Goal: Complete application form

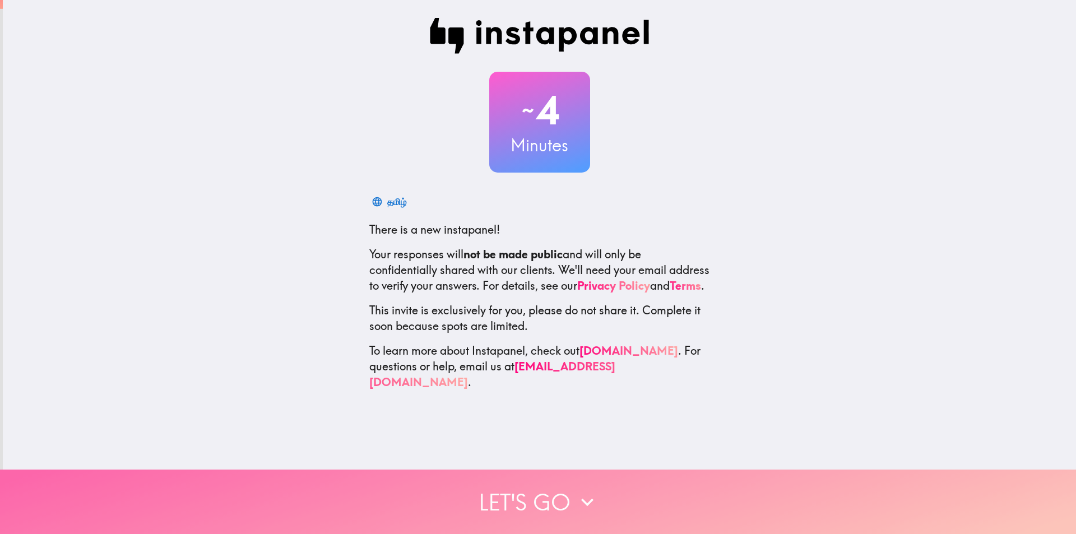
click at [577, 498] on icon "button" at bounding box center [587, 502] width 25 height 25
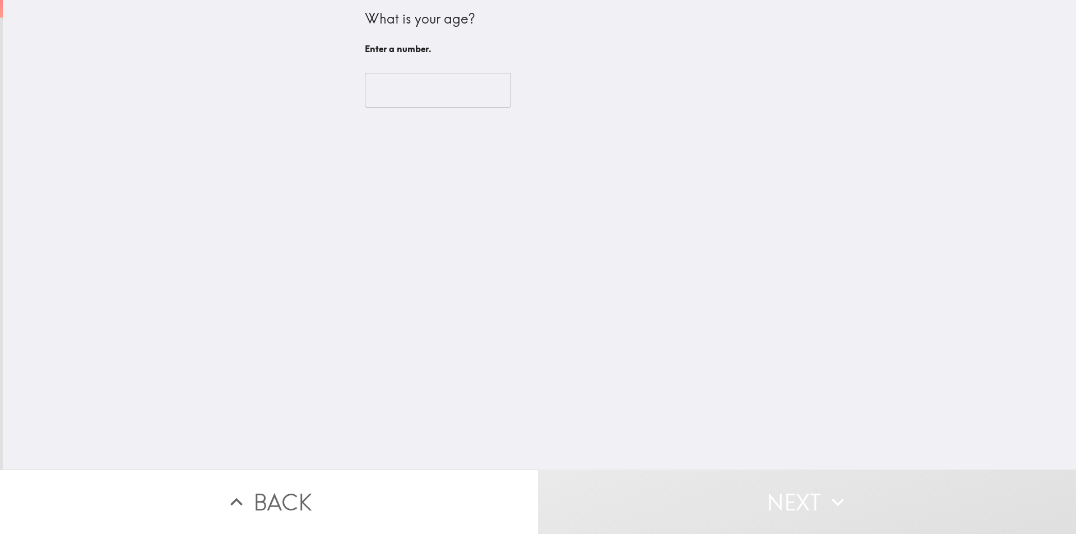
click at [379, 92] on input "number" at bounding box center [438, 90] width 146 height 35
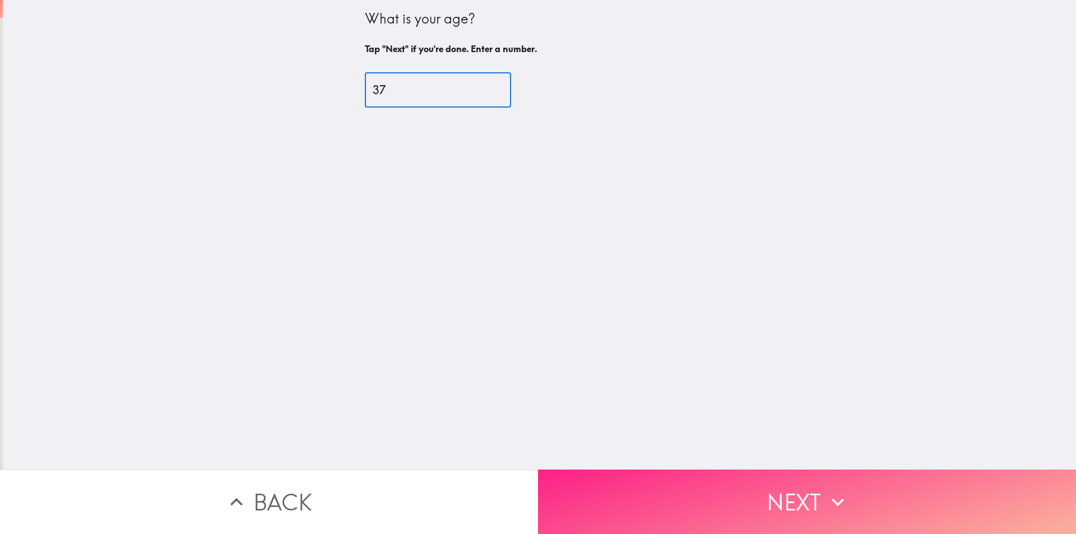
type input "37"
click at [797, 498] on button "Next" at bounding box center [807, 502] width 538 height 64
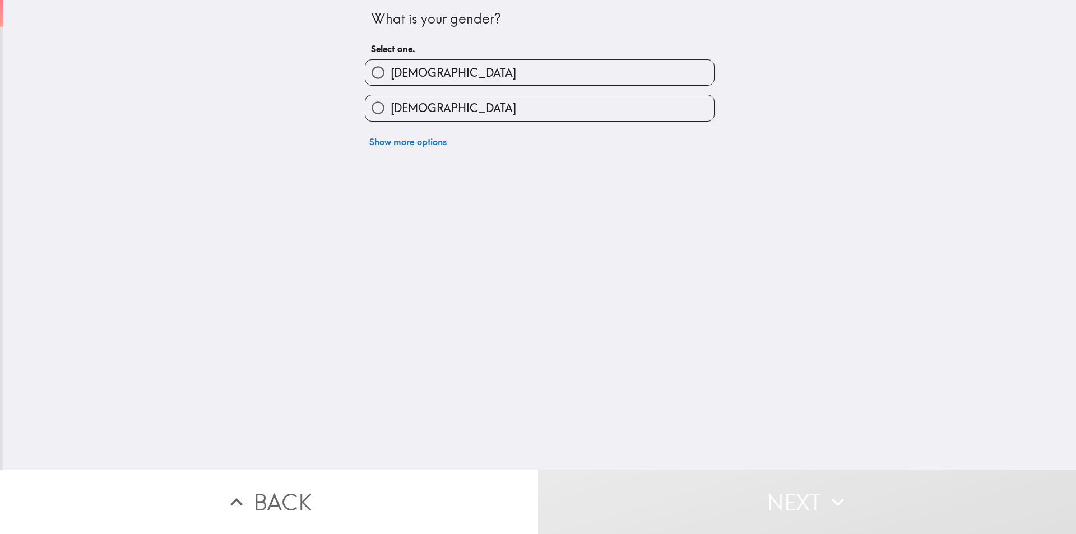
click at [374, 67] on input "[DEMOGRAPHIC_DATA]" at bounding box center [377, 72] width 25 height 25
radio input "true"
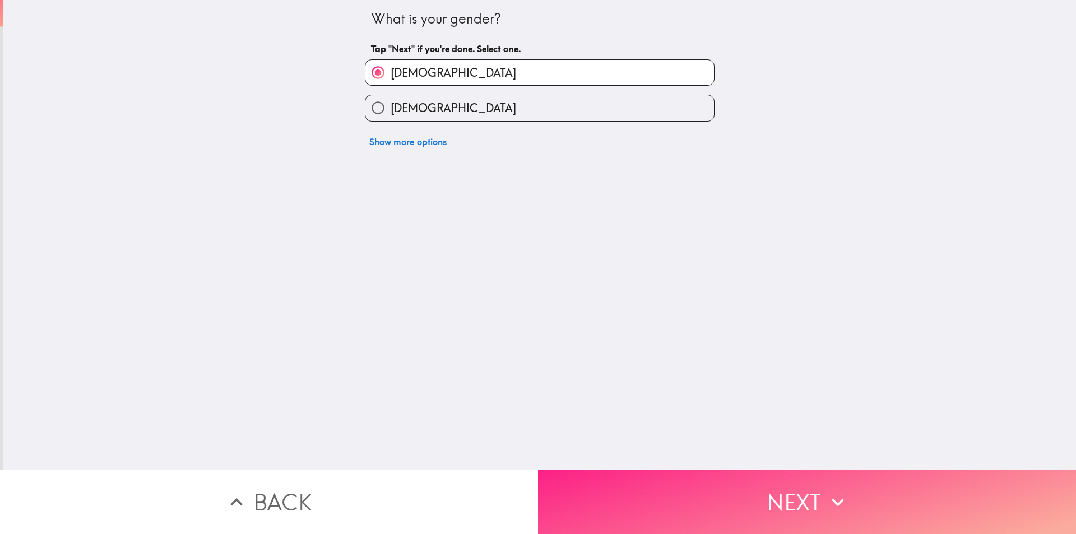
click at [692, 492] on button "Next" at bounding box center [807, 502] width 538 height 64
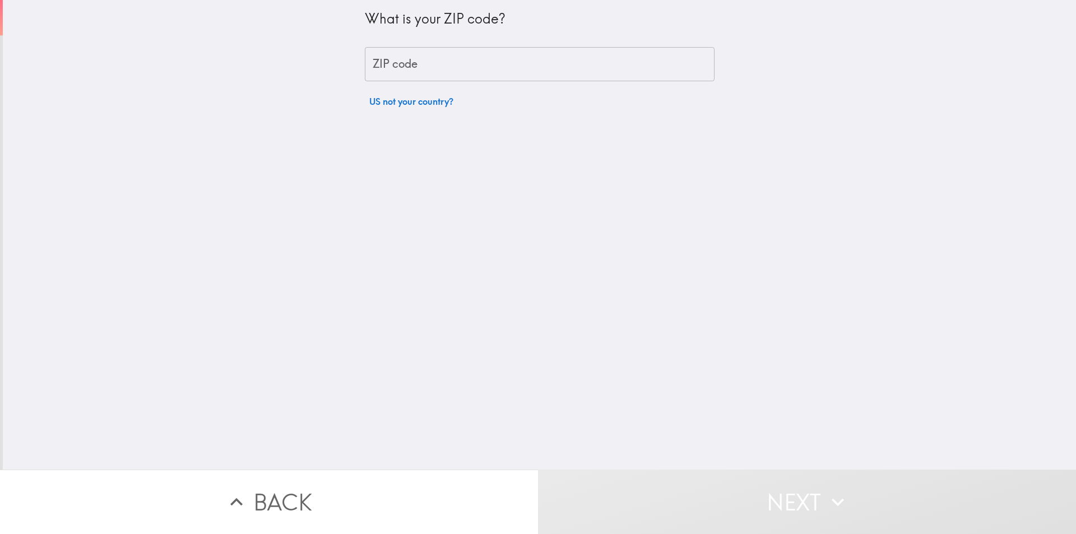
click at [396, 61] on div "ZIP code ZIP code" at bounding box center [540, 64] width 350 height 35
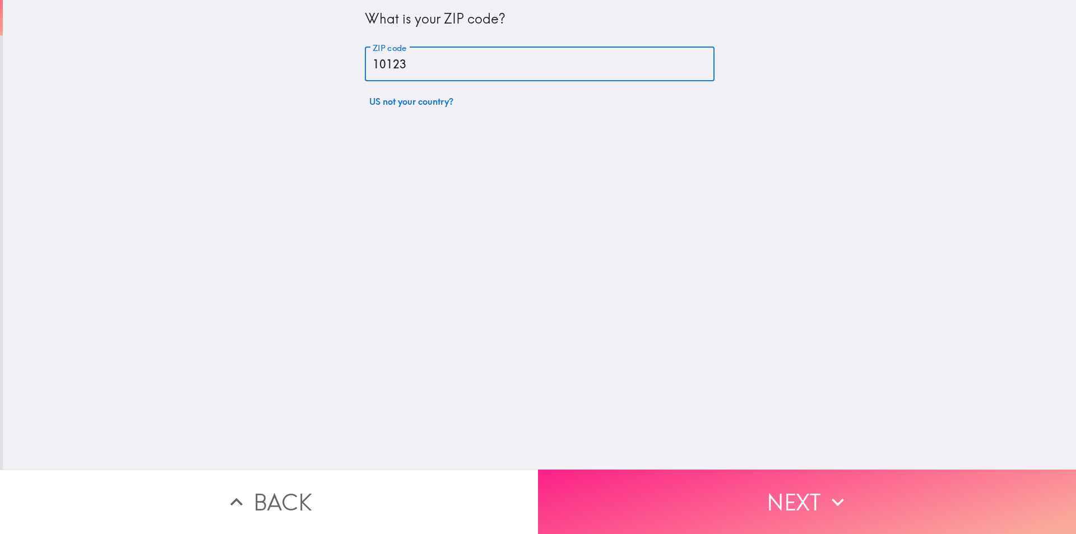
type input "10123"
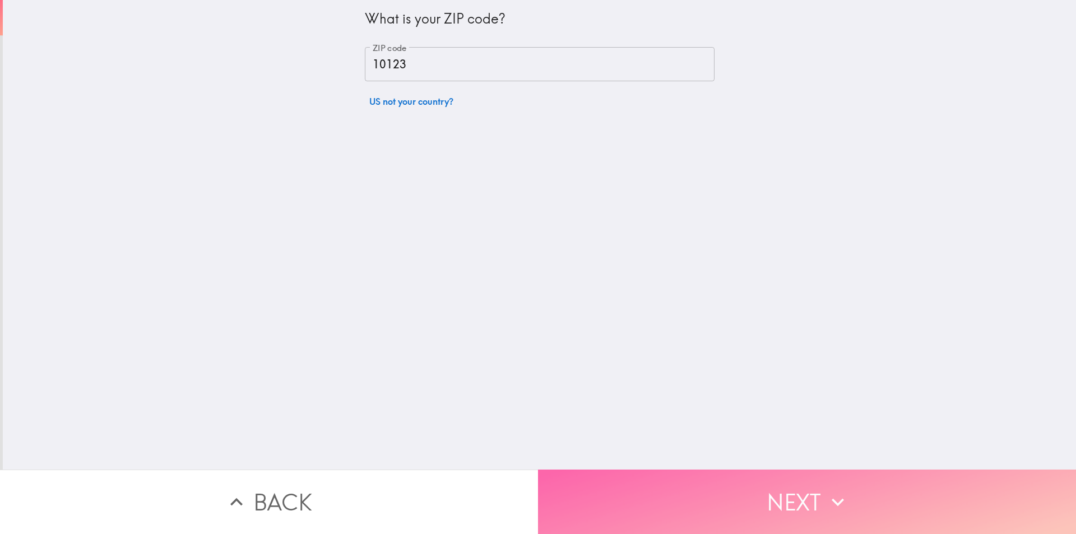
click at [717, 495] on button "Next" at bounding box center [807, 502] width 538 height 64
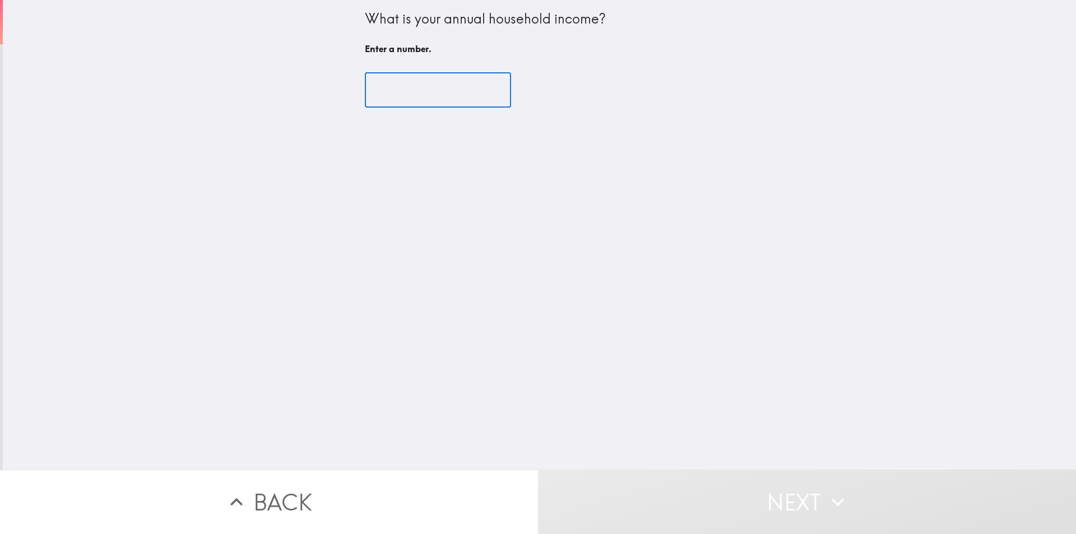
click at [434, 92] on input "number" at bounding box center [438, 90] width 146 height 35
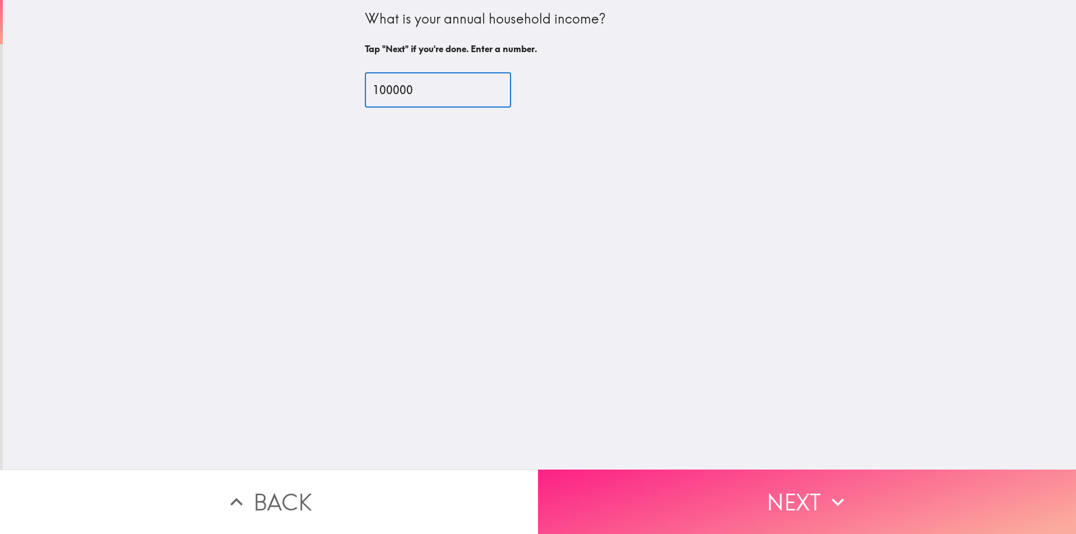
type input "100000"
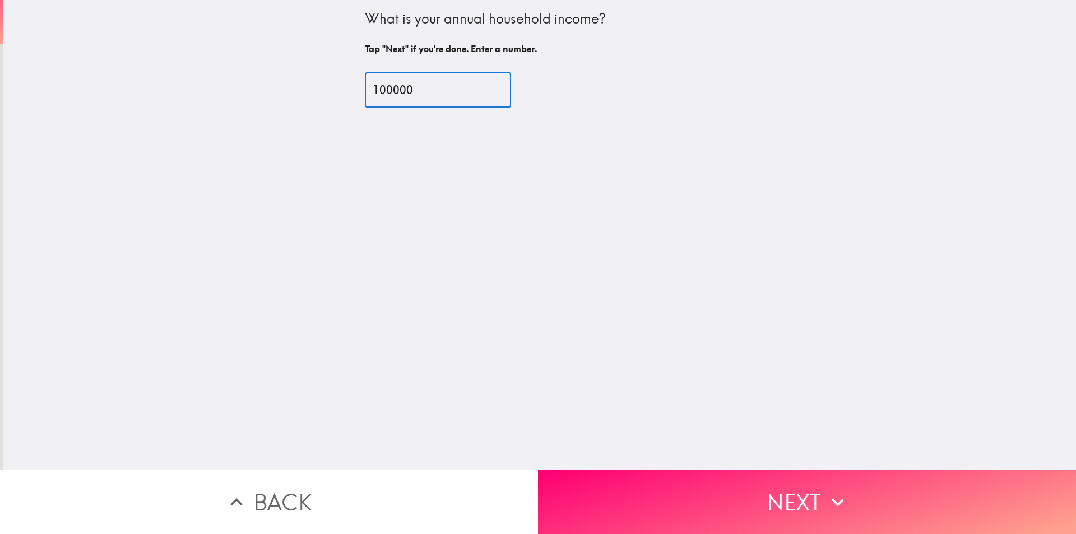
click at [742, 492] on button "Next" at bounding box center [807, 502] width 538 height 64
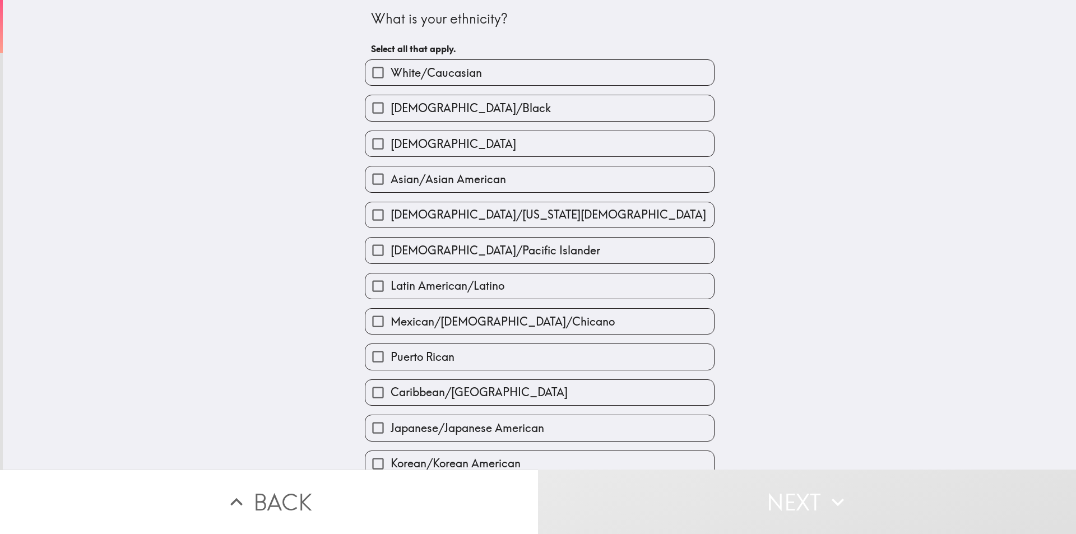
click at [391, 69] on span "White/Caucasian" at bounding box center [436, 73] width 91 height 16
click at [391, 69] on input "White/Caucasian" at bounding box center [377, 72] width 25 height 25
checkbox input "true"
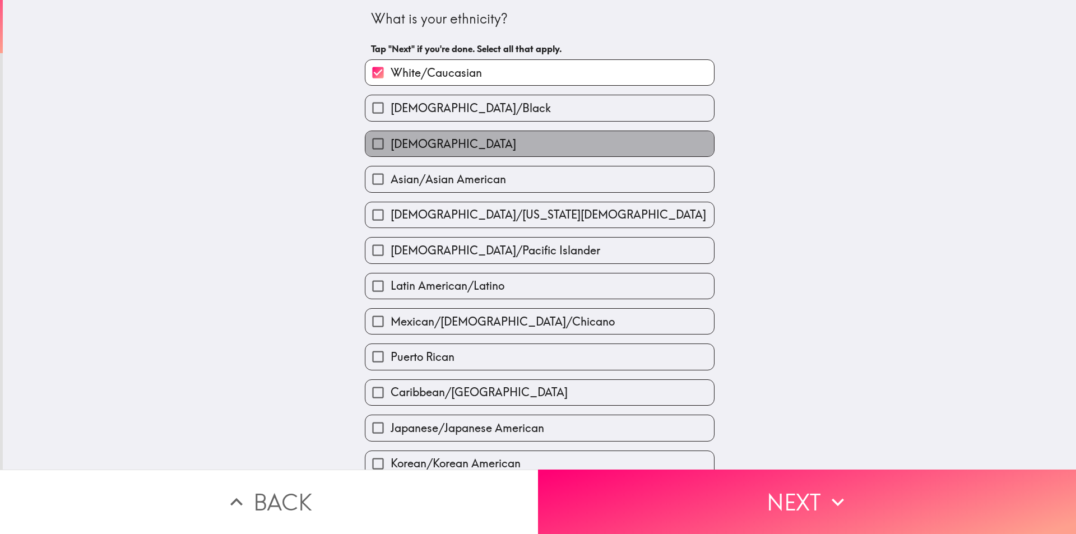
click at [420, 141] on span "[DEMOGRAPHIC_DATA]" at bounding box center [454, 144] width 126 height 16
click at [391, 141] on input "[DEMOGRAPHIC_DATA]" at bounding box center [377, 143] width 25 height 25
checkbox input "true"
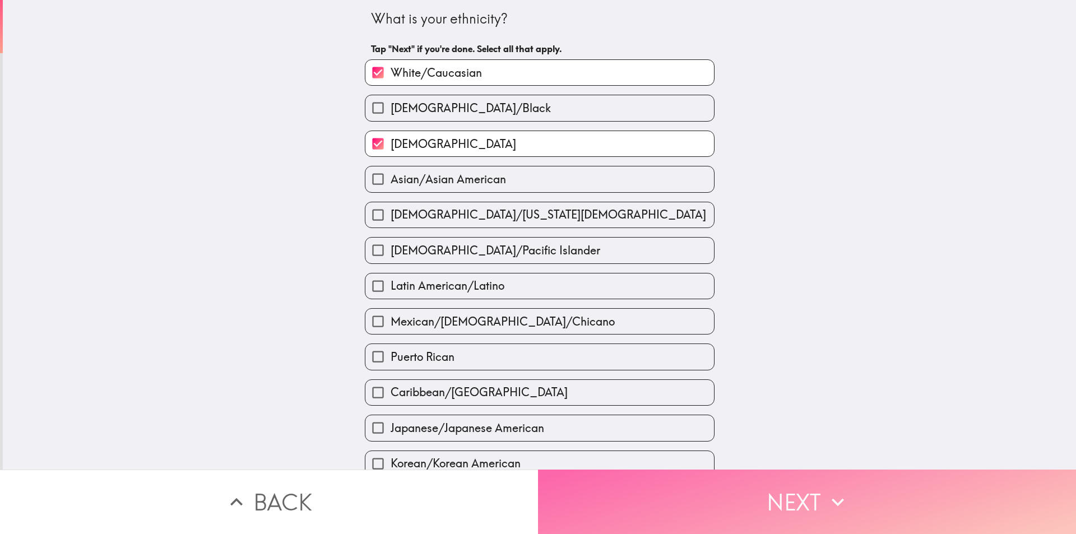
click at [837, 490] on icon "button" at bounding box center [838, 502] width 25 height 25
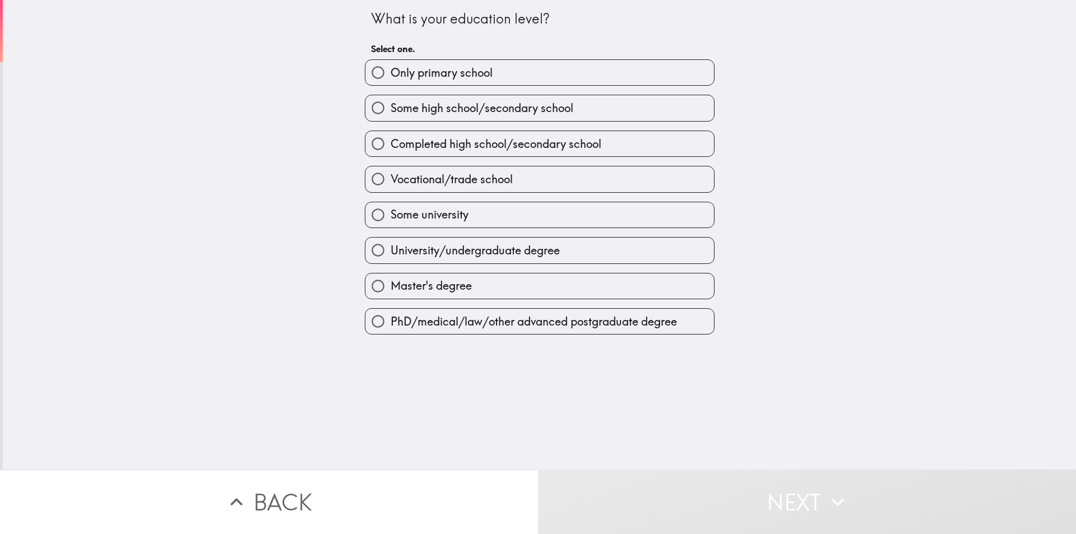
click at [399, 283] on span "Master's degree" at bounding box center [431, 286] width 81 height 16
click at [391, 283] on input "Master's degree" at bounding box center [377, 286] width 25 height 25
radio input "true"
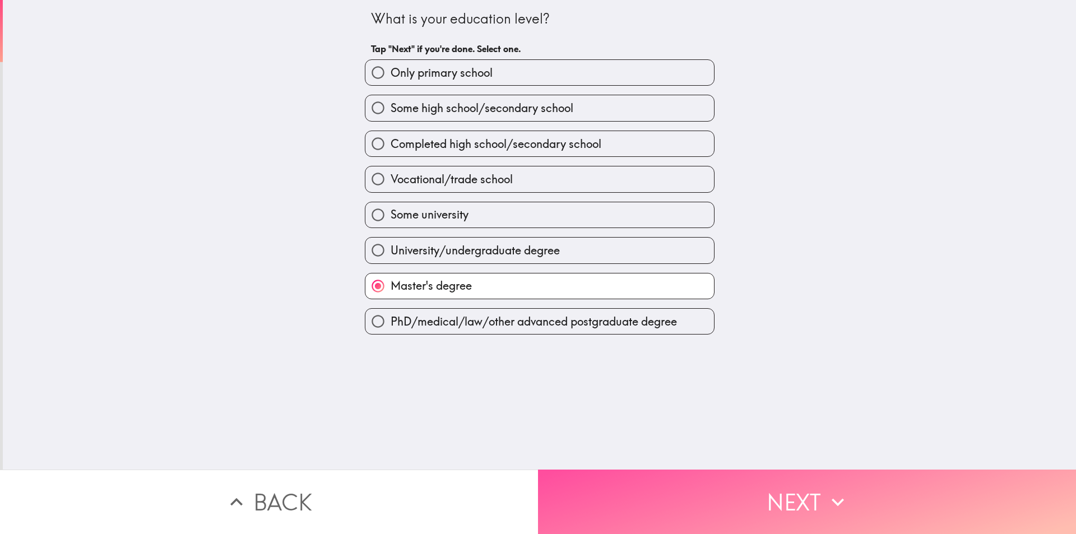
click at [749, 491] on button "Next" at bounding box center [807, 502] width 538 height 64
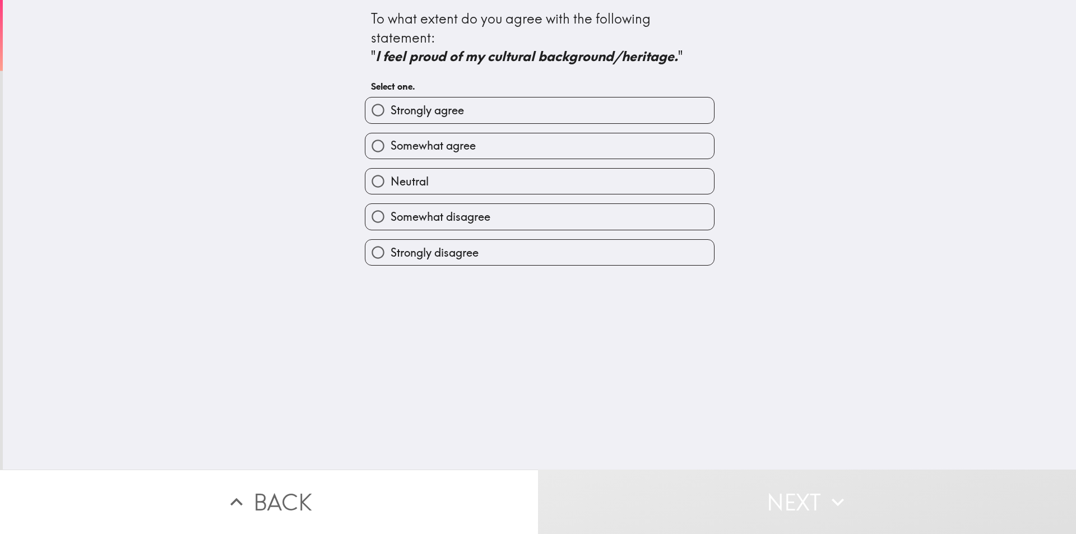
click at [420, 103] on span "Strongly agree" at bounding box center [427, 111] width 73 height 16
click at [391, 102] on input "Strongly agree" at bounding box center [377, 110] width 25 height 25
radio input "true"
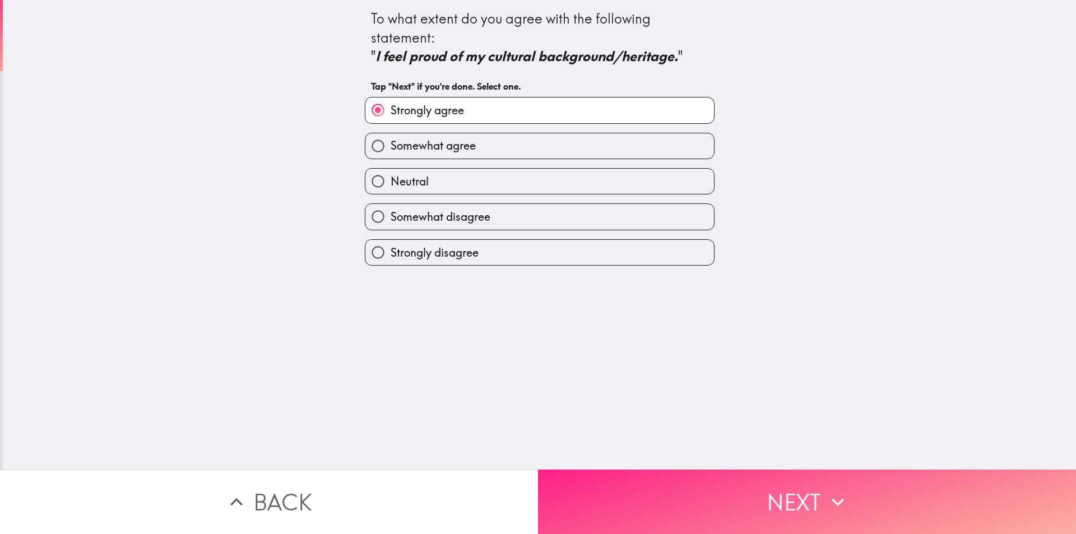
click at [753, 489] on button "Next" at bounding box center [807, 502] width 538 height 64
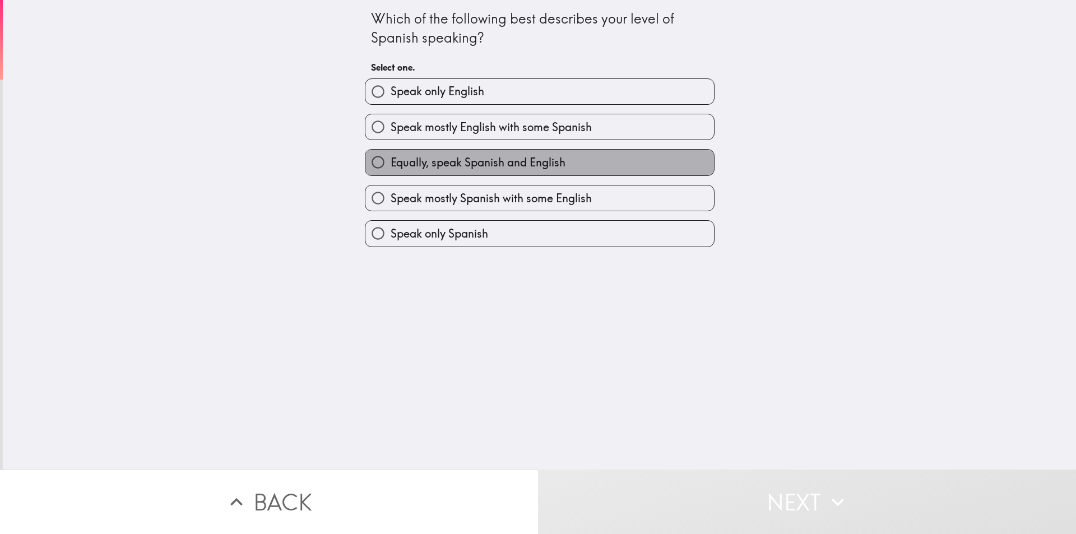
click at [459, 154] on label "Equally, speak Spanish and English" at bounding box center [539, 162] width 349 height 25
click at [391, 154] on input "Equally, speak Spanish and English" at bounding box center [377, 162] width 25 height 25
radio input "true"
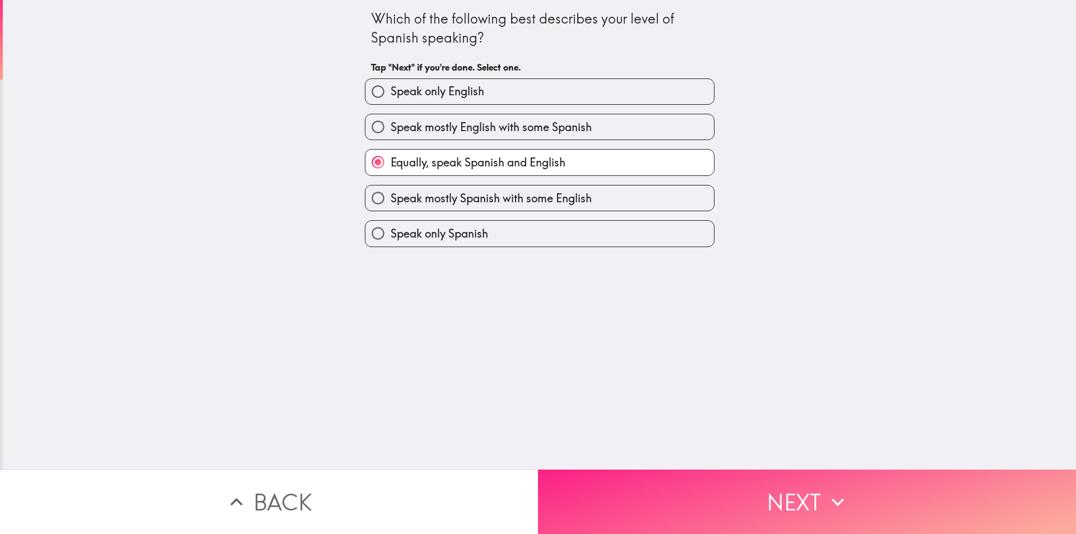
click at [761, 488] on button "Next" at bounding box center [807, 502] width 538 height 64
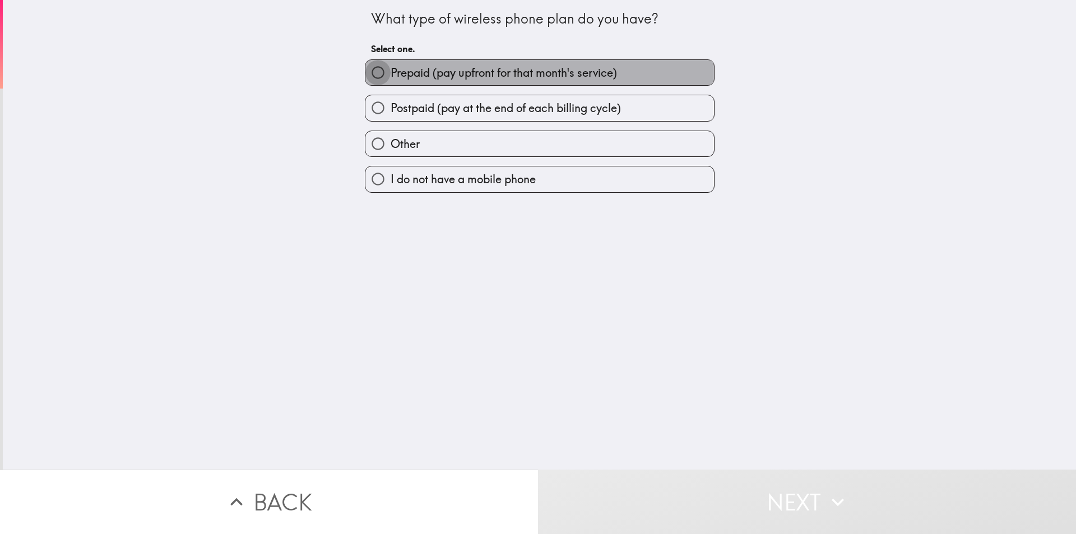
click at [365, 67] on input "Prepaid (pay upfront for that month's service)" at bounding box center [377, 72] width 25 height 25
radio input "true"
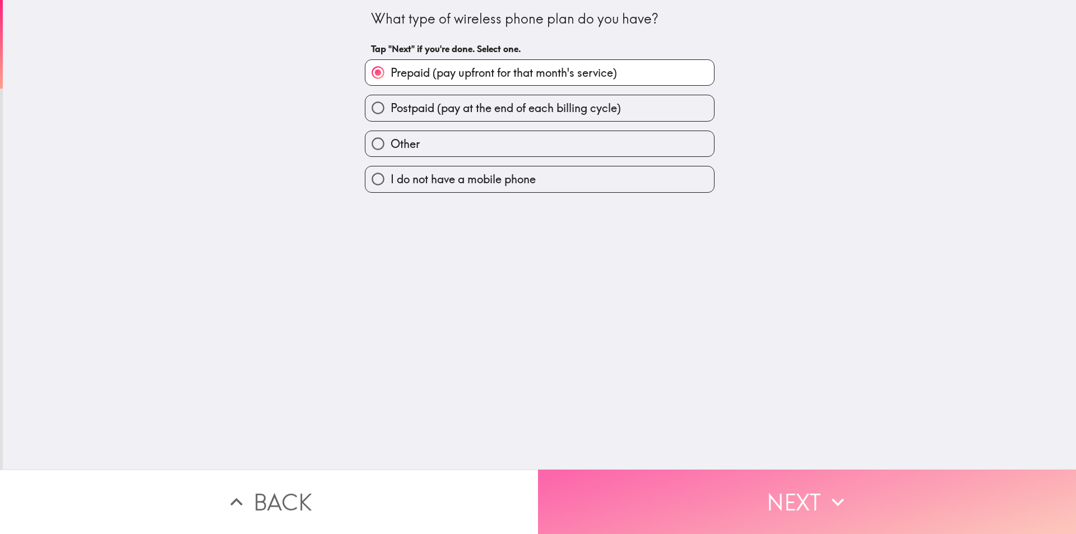
click at [729, 500] on button "Next" at bounding box center [807, 502] width 538 height 64
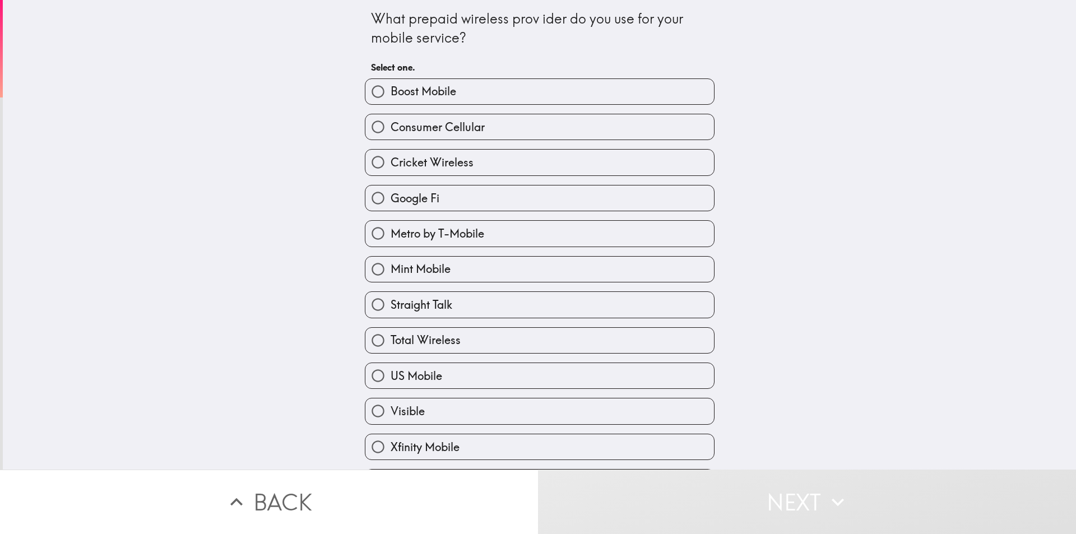
drag, startPoint x: 363, startPoint y: 11, endPoint x: 897, endPoint y: 252, distance: 586.0
click at [897, 252] on div "What prepaid wireless prov ider do you use for your mobile service? Select one.…" at bounding box center [539, 235] width 1073 height 470
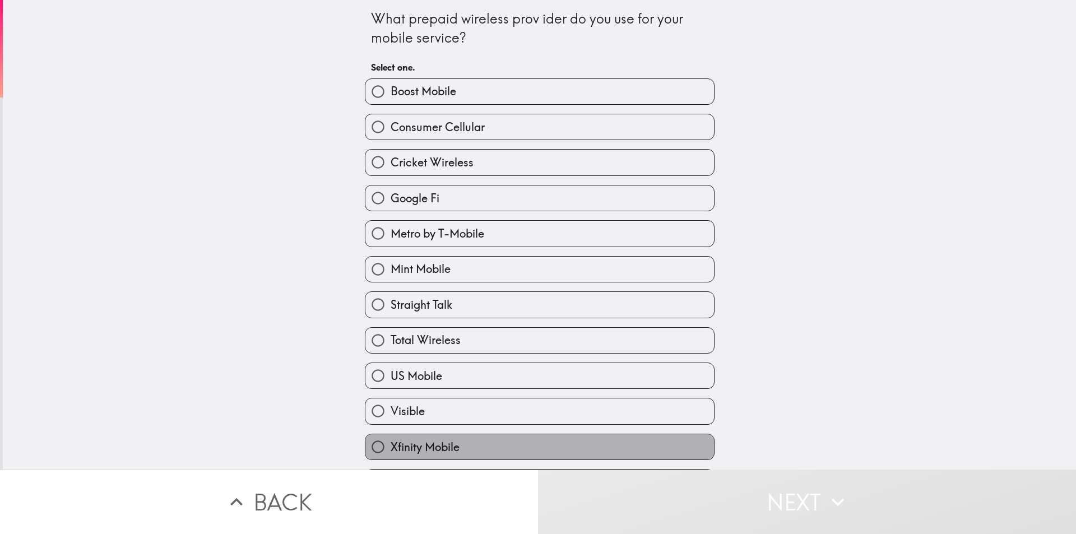
click at [391, 442] on span "Xfinity Mobile" at bounding box center [425, 447] width 69 height 16
click at [384, 442] on input "Xfinity Mobile" at bounding box center [377, 446] width 25 height 25
radio input "true"
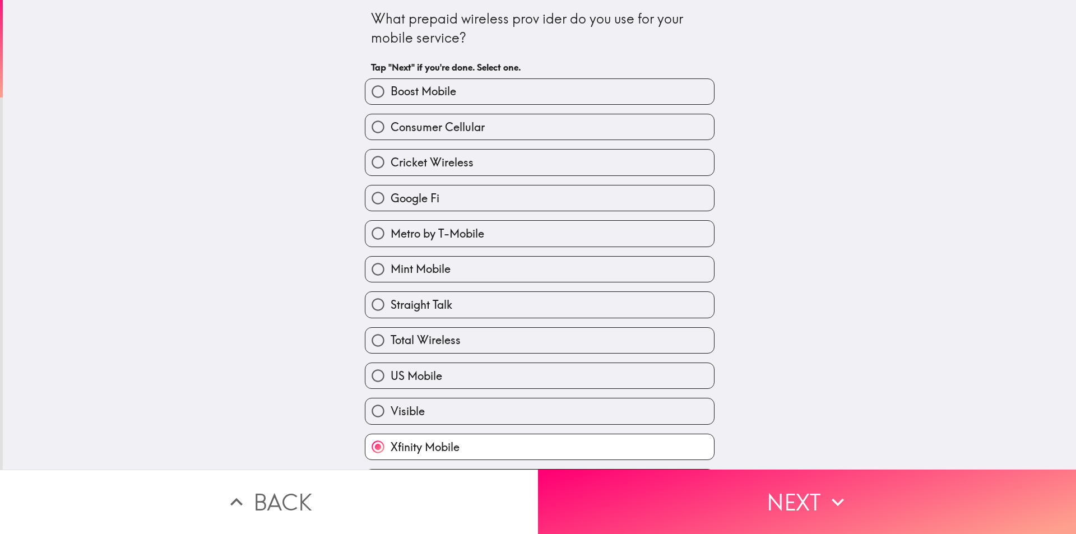
click at [756, 504] on button "Next" at bounding box center [807, 502] width 538 height 64
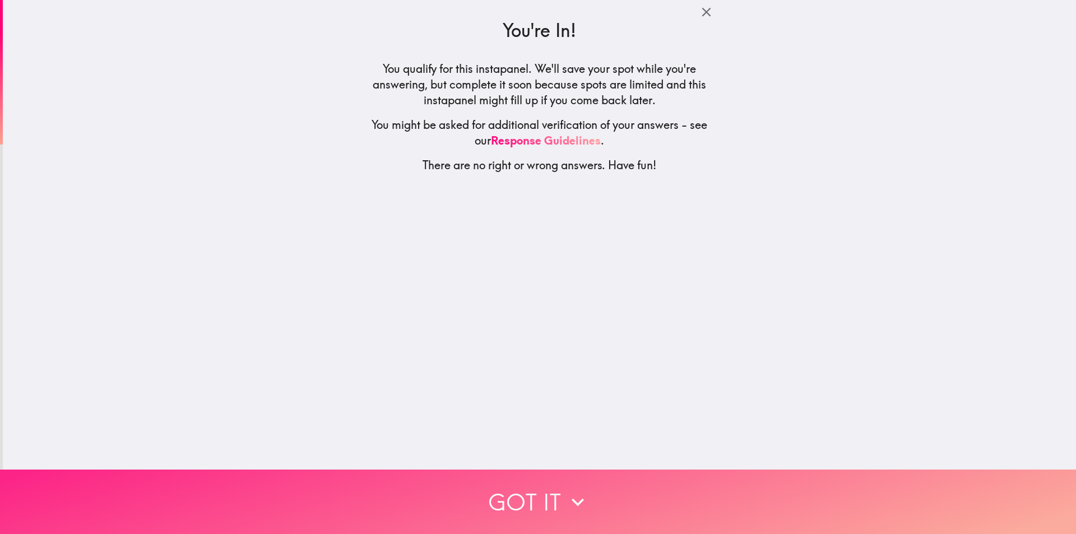
click at [548, 488] on button "Got it" at bounding box center [538, 502] width 1076 height 64
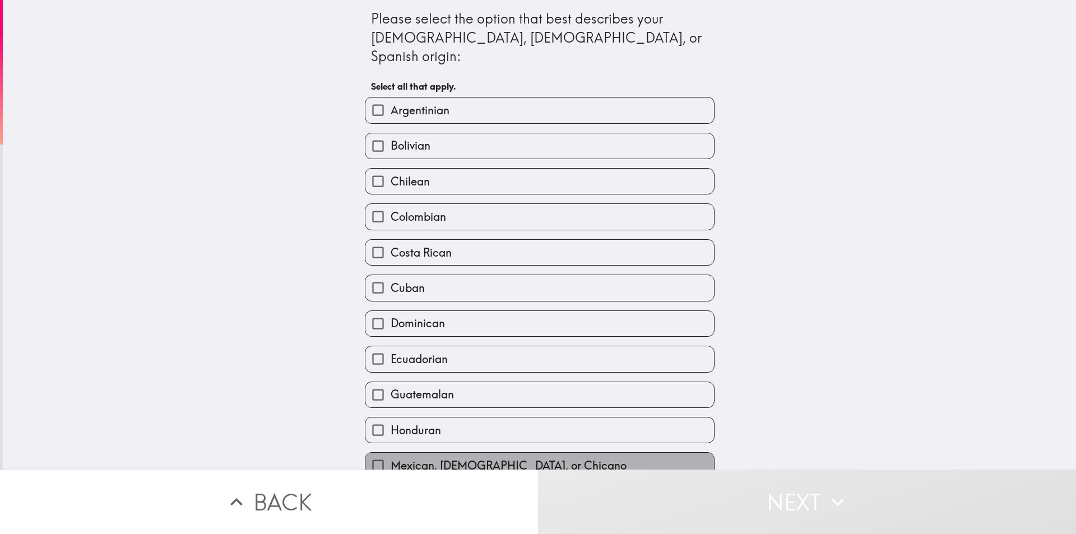
click at [391, 458] on span "Mexican, [DEMOGRAPHIC_DATA], or Chicano" at bounding box center [509, 466] width 236 height 16
click at [385, 453] on input "Mexican, [DEMOGRAPHIC_DATA], or Chicano" at bounding box center [377, 465] width 25 height 25
checkbox input "true"
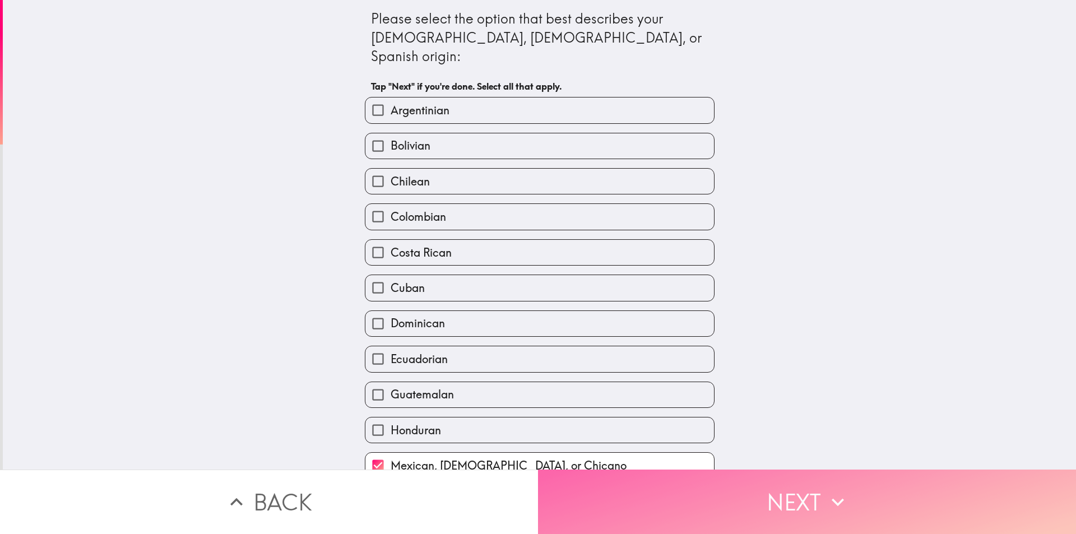
click at [665, 506] on button "Next" at bounding box center [807, 502] width 538 height 64
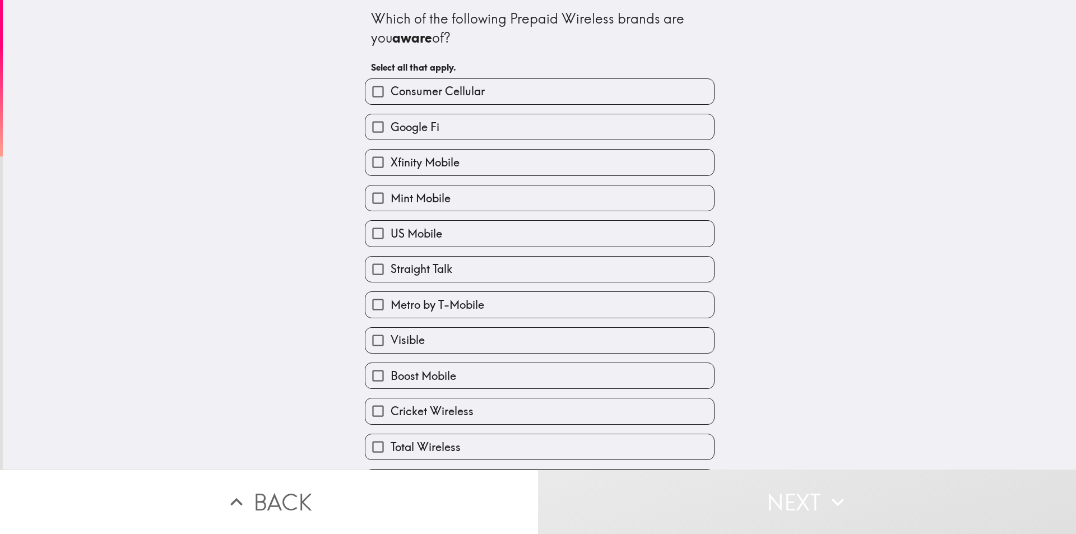
click at [391, 90] on span "Consumer Cellular" at bounding box center [438, 92] width 94 height 16
click at [390, 90] on input "Consumer Cellular" at bounding box center [377, 91] width 25 height 25
checkbox input "true"
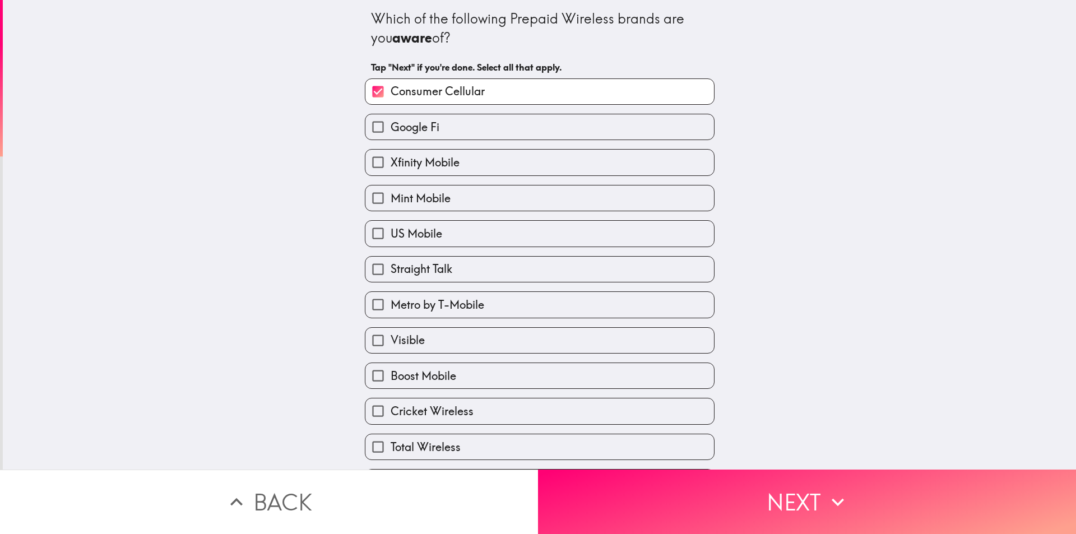
click at [381, 125] on input "Google Fi" at bounding box center [377, 126] width 25 height 25
checkbox input "true"
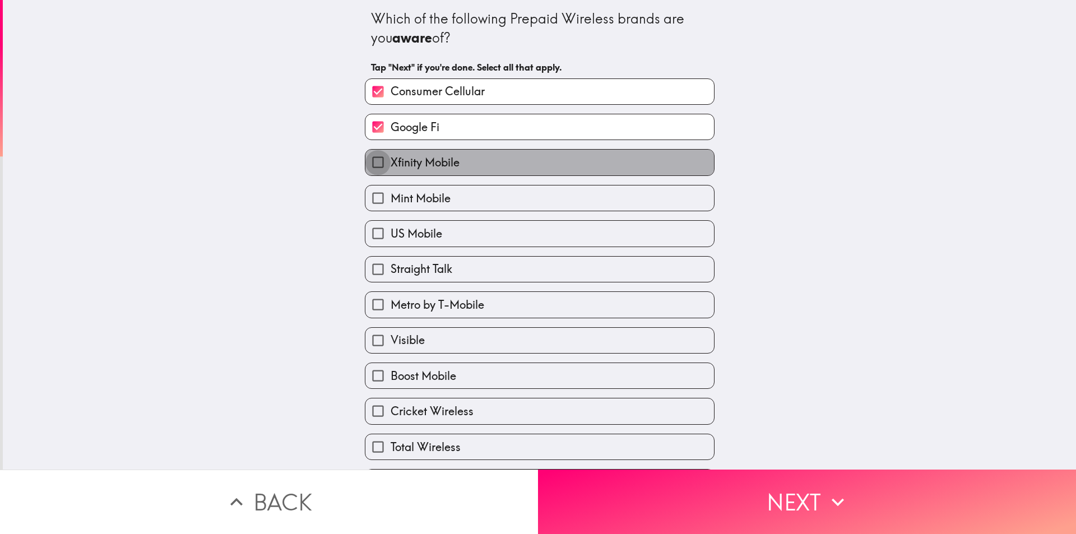
click at [378, 156] on input "Xfinity Mobile" at bounding box center [377, 162] width 25 height 25
checkbox input "true"
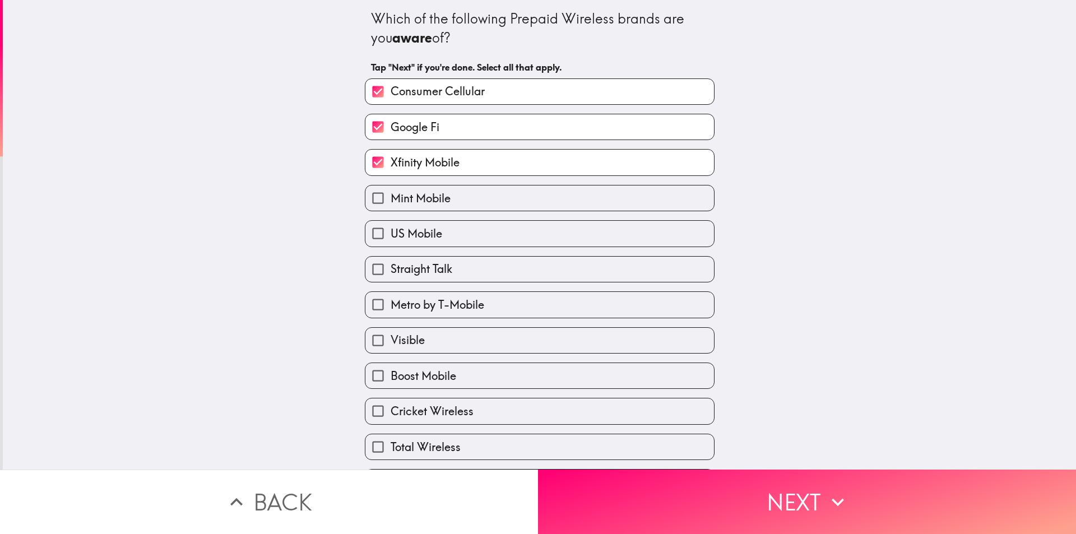
click at [375, 200] on input "Mint Mobile" at bounding box center [377, 198] width 25 height 25
checkbox input "true"
click at [369, 304] on input "Metro by T-Mobile" at bounding box center [377, 304] width 25 height 25
checkbox input "true"
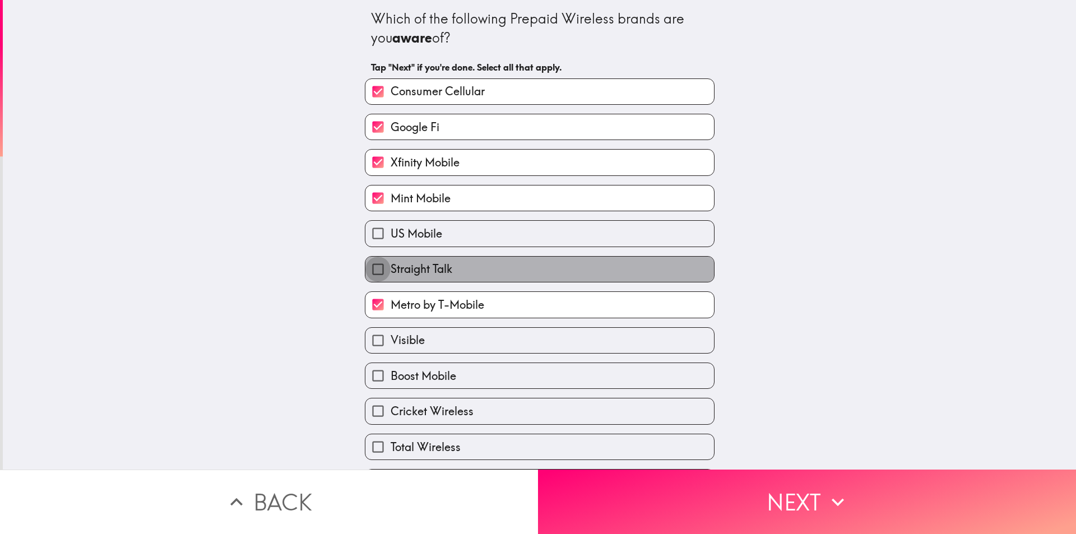
click at [380, 269] on input "Straight Talk" at bounding box center [377, 269] width 25 height 25
checkbox input "true"
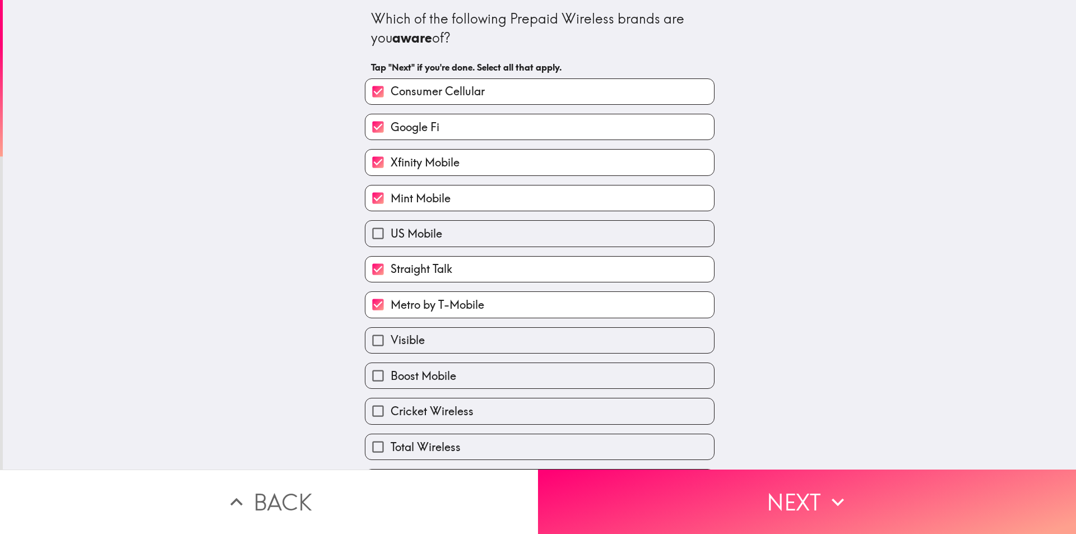
click at [392, 339] on span "Visible" at bounding box center [408, 340] width 34 height 16
click at [391, 339] on input "Visible" at bounding box center [377, 340] width 25 height 25
checkbox input "true"
click at [392, 372] on span "Boost Mobile" at bounding box center [424, 376] width 66 height 16
click at [391, 372] on input "Boost Mobile" at bounding box center [377, 375] width 25 height 25
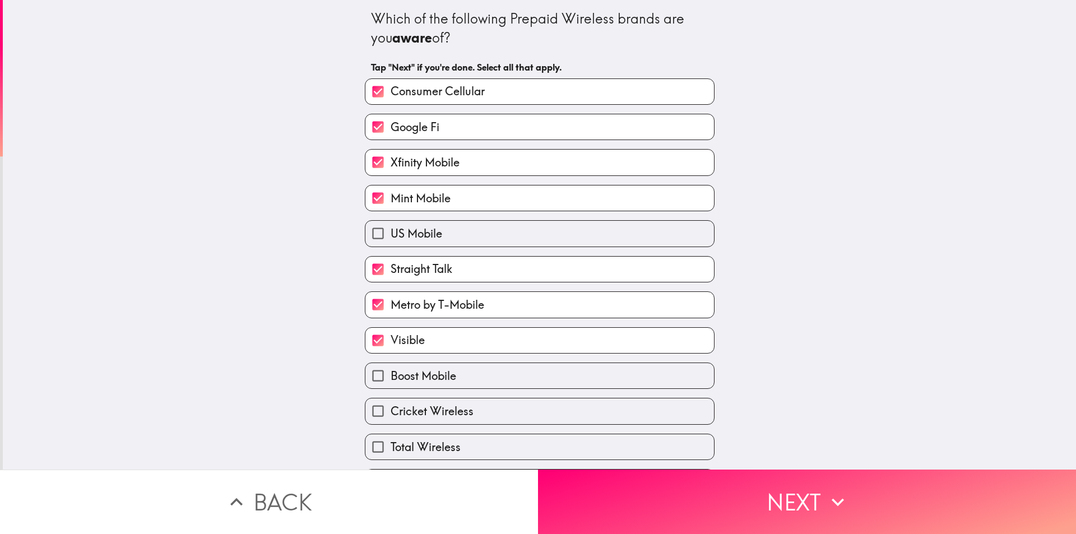
checkbox input "true"
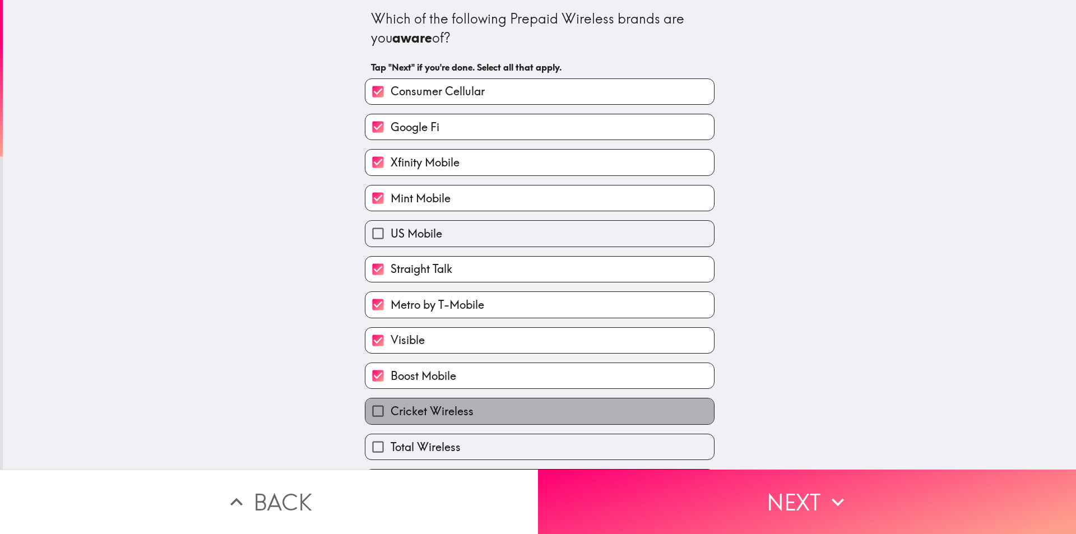
click at [392, 406] on span "Cricket Wireless" at bounding box center [432, 412] width 83 height 16
click at [391, 406] on input "Cricket Wireless" at bounding box center [377, 411] width 25 height 25
checkbox input "true"
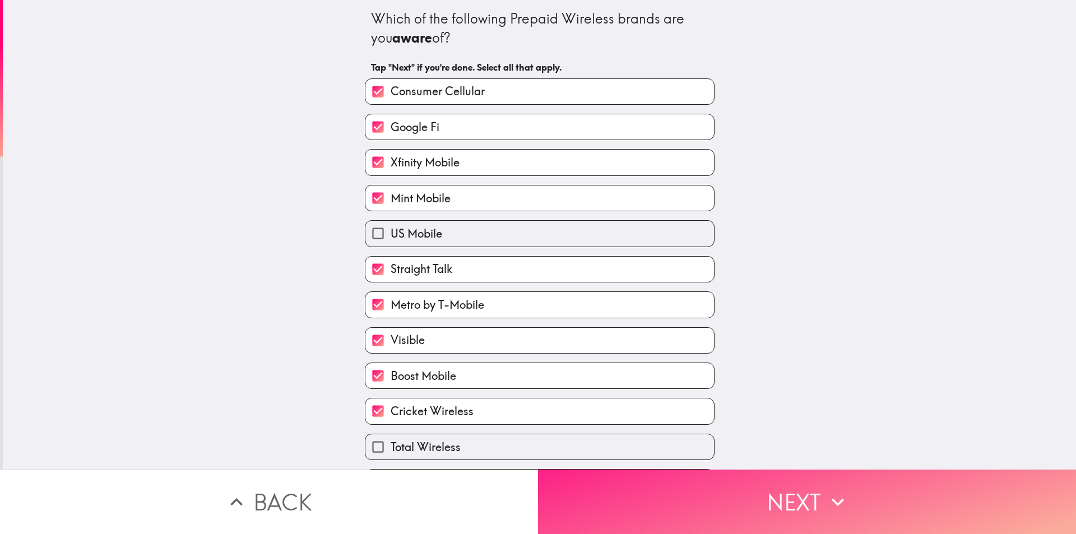
click at [641, 496] on button "Next" at bounding box center [807, 502] width 538 height 64
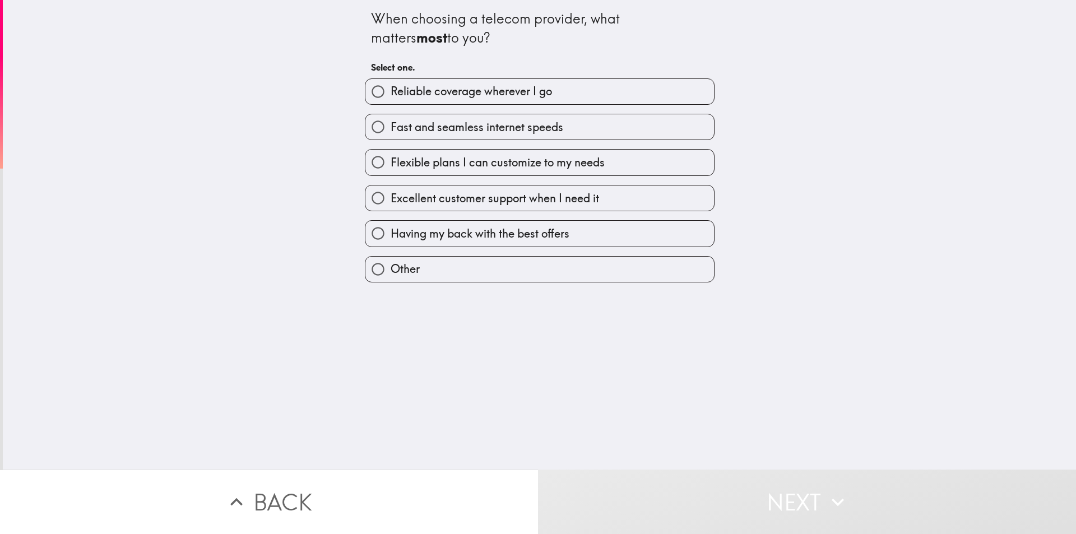
click at [168, 339] on div "When choosing a telecom provider, what matters most to you? Select one. Reliabl…" at bounding box center [539, 235] width 1073 height 470
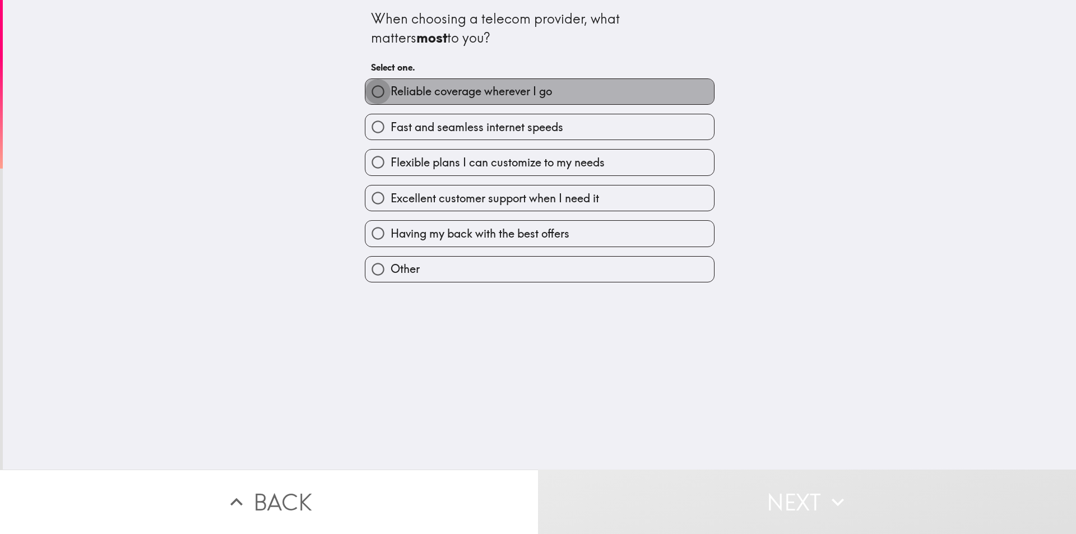
click at [382, 88] on input "Reliable coverage wherever I go" at bounding box center [377, 91] width 25 height 25
radio input "true"
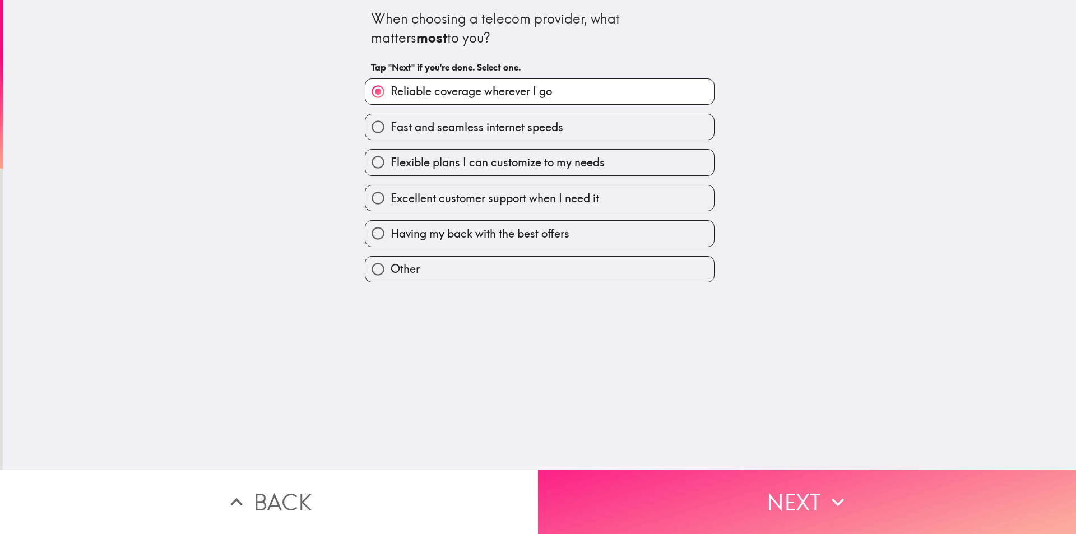
click at [752, 499] on button "Next" at bounding box center [807, 502] width 538 height 64
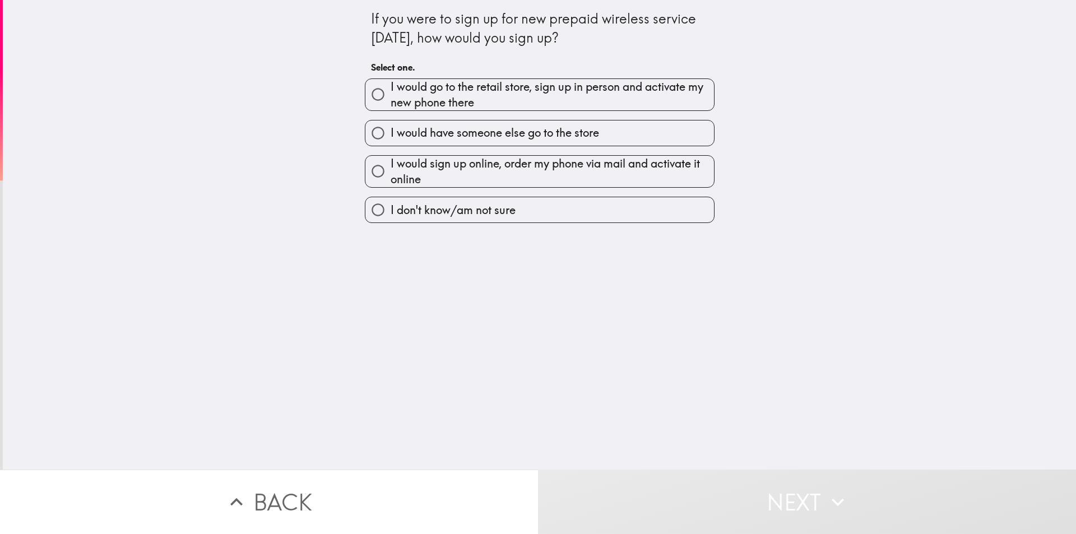
click at [241, 284] on div "If you were to sign up for new prepaid wireless service [DATE], how would you s…" at bounding box center [539, 235] width 1073 height 470
click at [374, 171] on input "I would sign up online, order my phone via mail and activate it online" at bounding box center [377, 171] width 25 height 25
radio input "true"
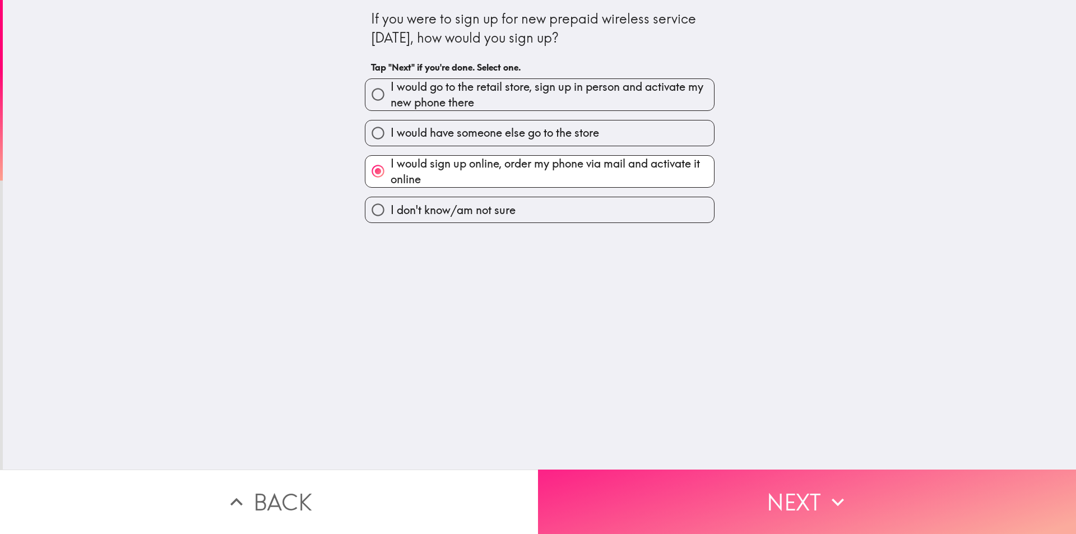
click at [773, 501] on button "Next" at bounding box center [807, 502] width 538 height 64
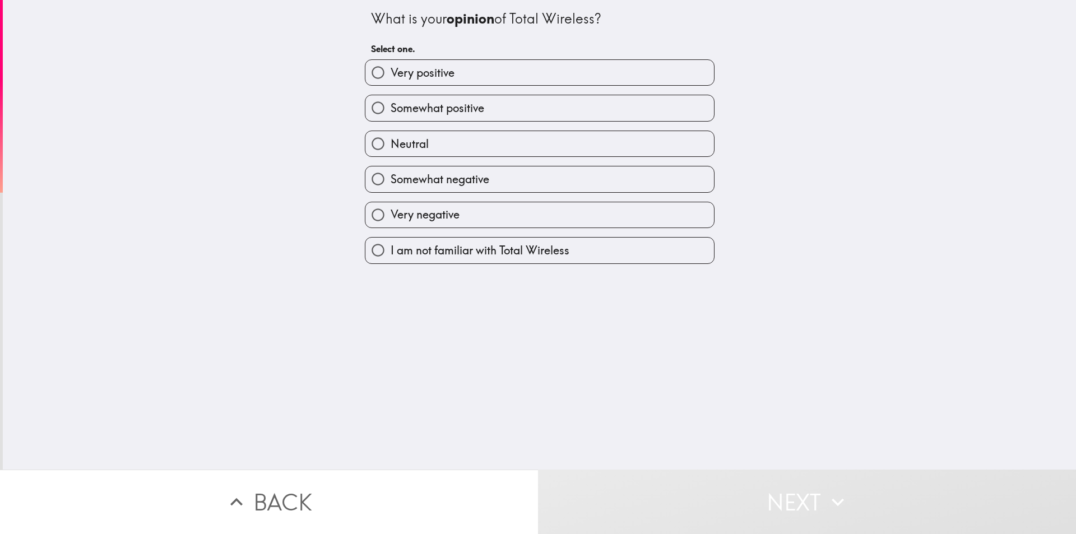
click at [407, 107] on span "Somewhat positive" at bounding box center [438, 108] width 94 height 16
click at [391, 107] on input "Somewhat positive" at bounding box center [377, 107] width 25 height 25
radio input "true"
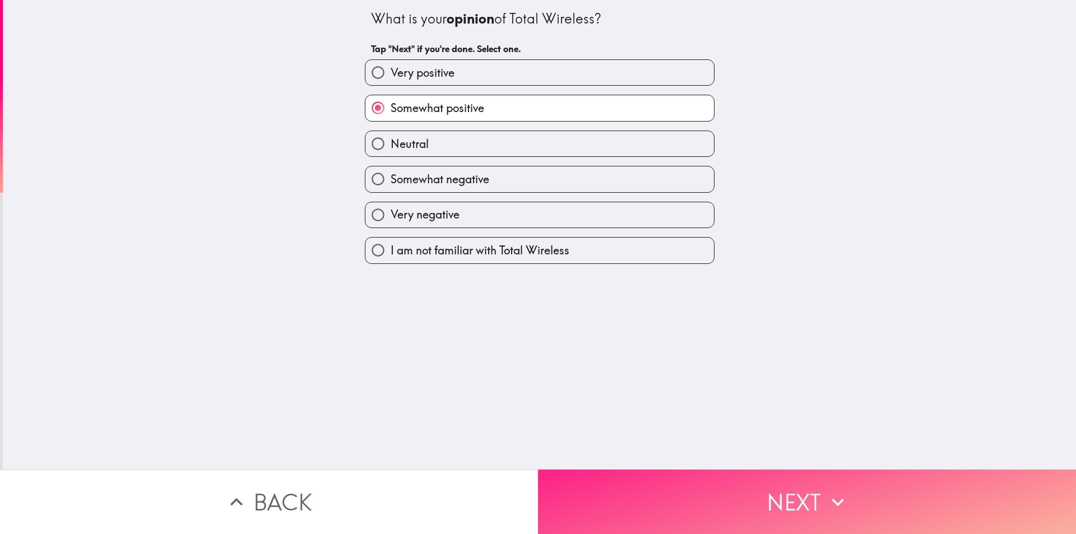
click at [698, 514] on button "Next" at bounding box center [807, 502] width 538 height 64
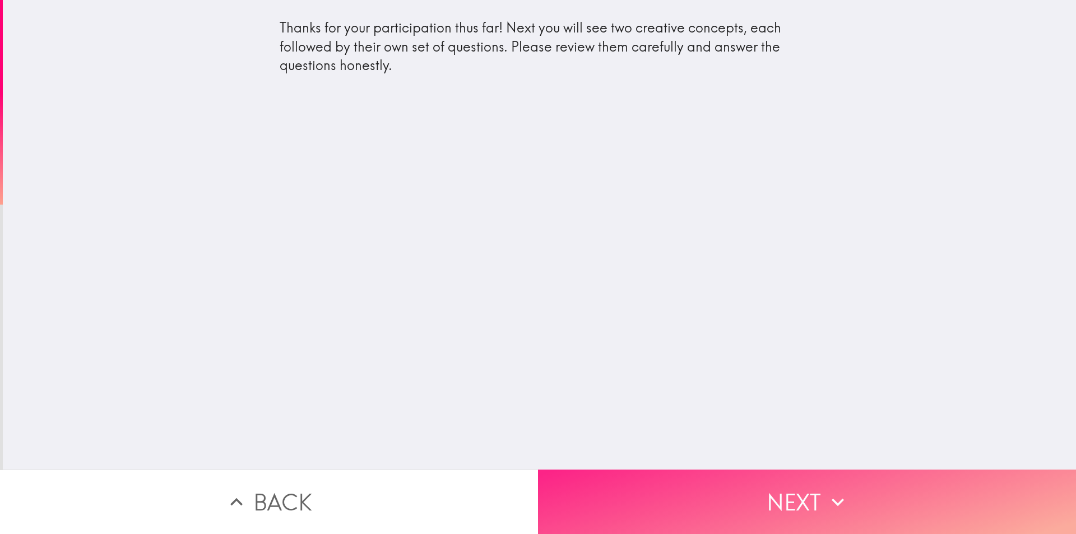
click at [735, 483] on button "Next" at bounding box center [807, 502] width 538 height 64
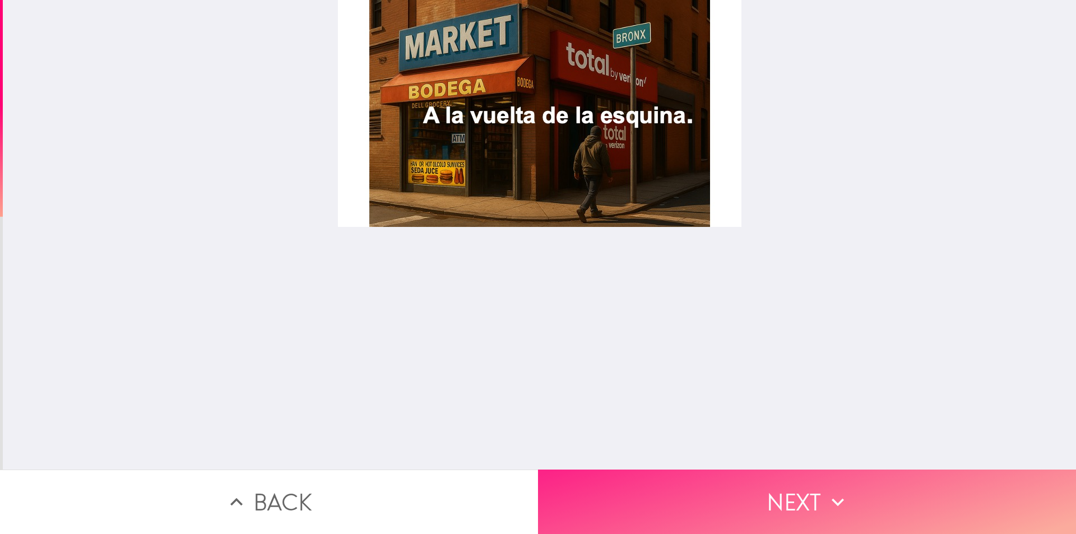
click at [727, 486] on button "Next" at bounding box center [807, 502] width 538 height 64
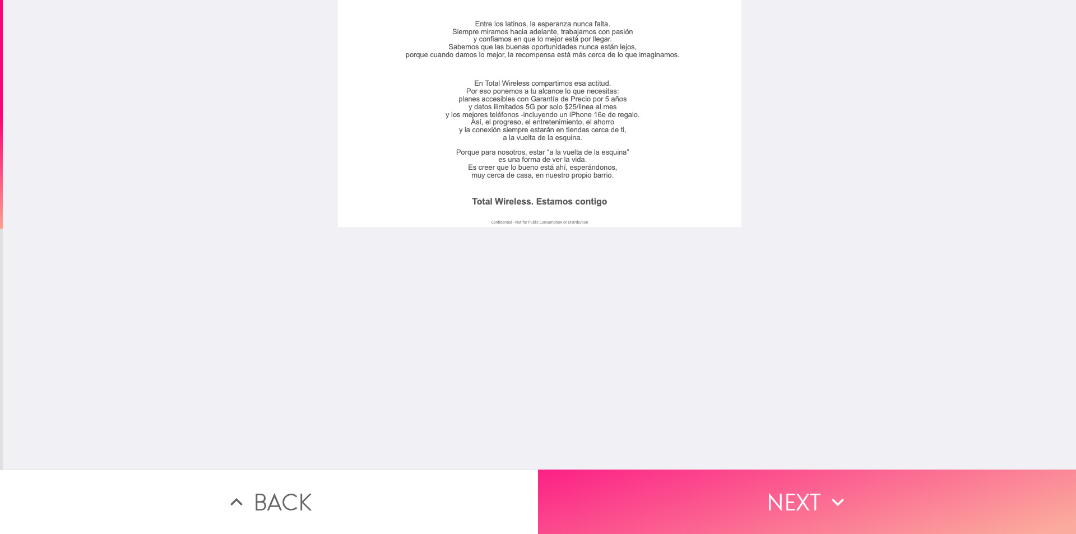
click at [705, 485] on button "Next" at bounding box center [807, 502] width 538 height 64
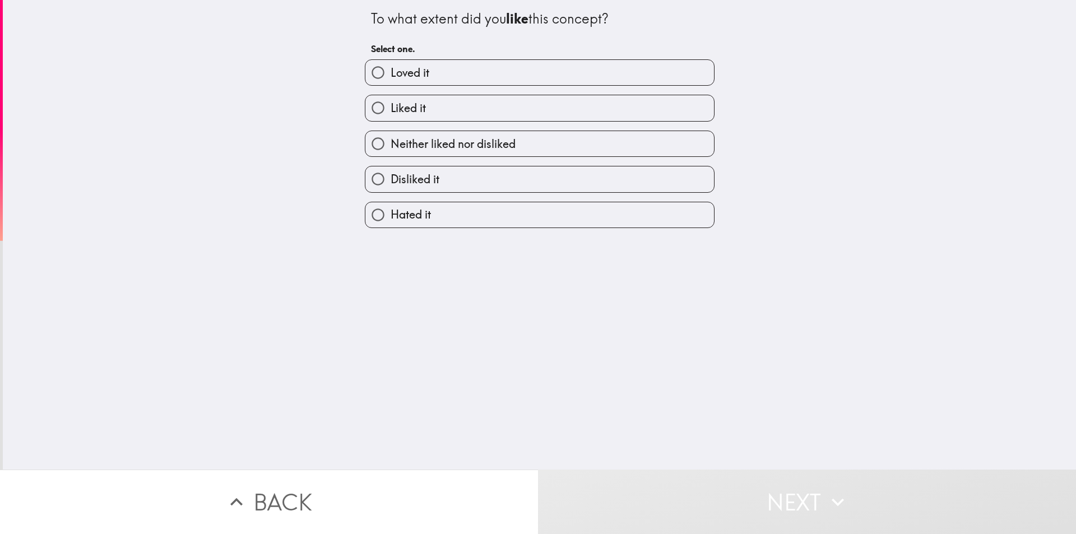
click at [378, 101] on input "Liked it" at bounding box center [377, 107] width 25 height 25
radio input "true"
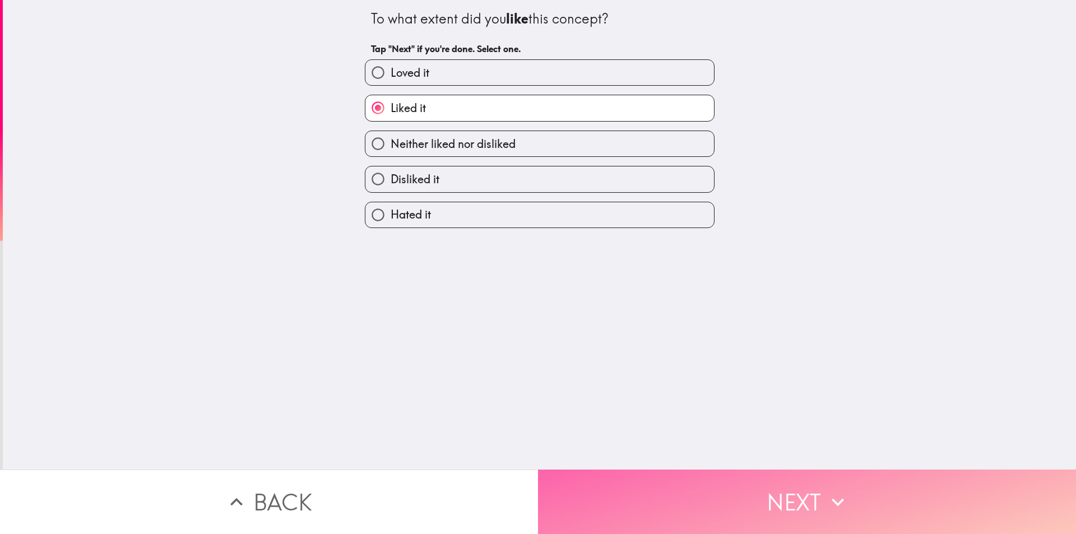
click at [772, 502] on button "Next" at bounding box center [807, 502] width 538 height 64
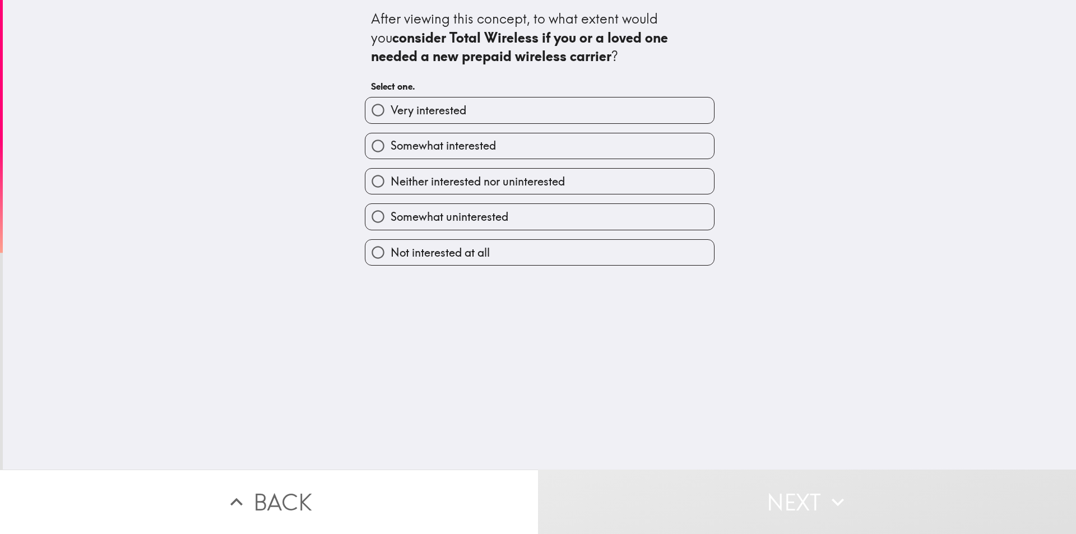
click at [391, 182] on span "Neither interested nor uninterested" at bounding box center [478, 182] width 174 height 16
click at [385, 182] on input "Neither interested nor uninterested" at bounding box center [377, 181] width 25 height 25
radio input "true"
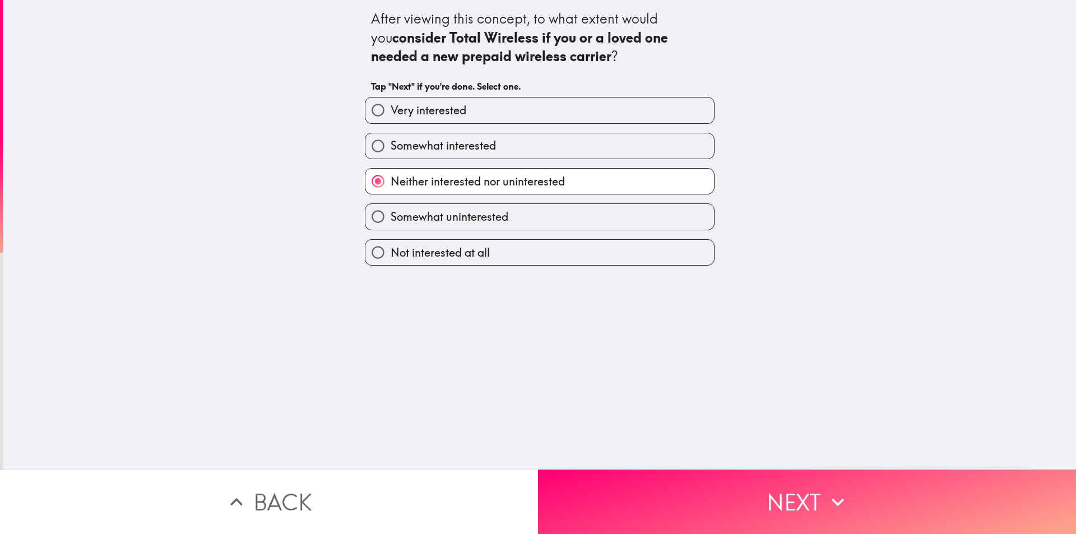
click at [443, 142] on span "Somewhat interested" at bounding box center [443, 146] width 105 height 16
click at [391, 142] on input "Somewhat interested" at bounding box center [377, 145] width 25 height 25
radio input "true"
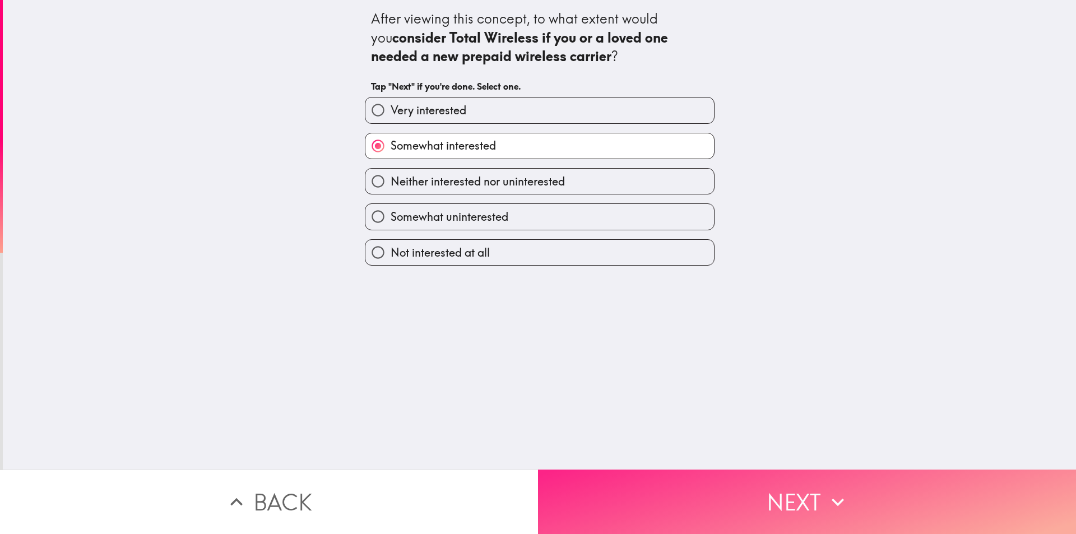
click at [742, 481] on button "Next" at bounding box center [807, 502] width 538 height 64
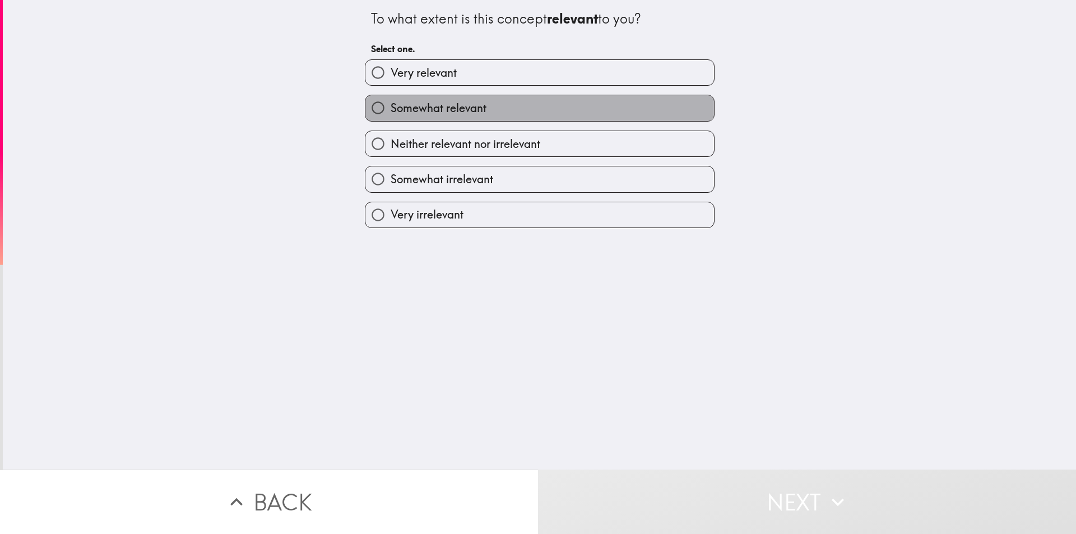
click at [410, 106] on span "Somewhat relevant" at bounding box center [439, 108] width 96 height 16
click at [391, 106] on input "Somewhat relevant" at bounding box center [377, 107] width 25 height 25
radio input "true"
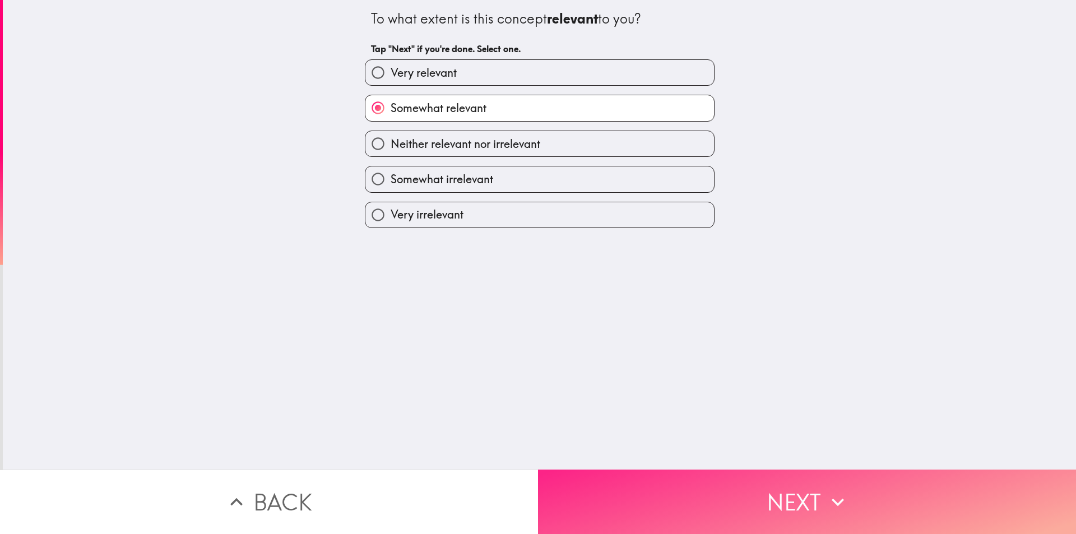
click at [726, 500] on button "Next" at bounding box center [807, 502] width 538 height 64
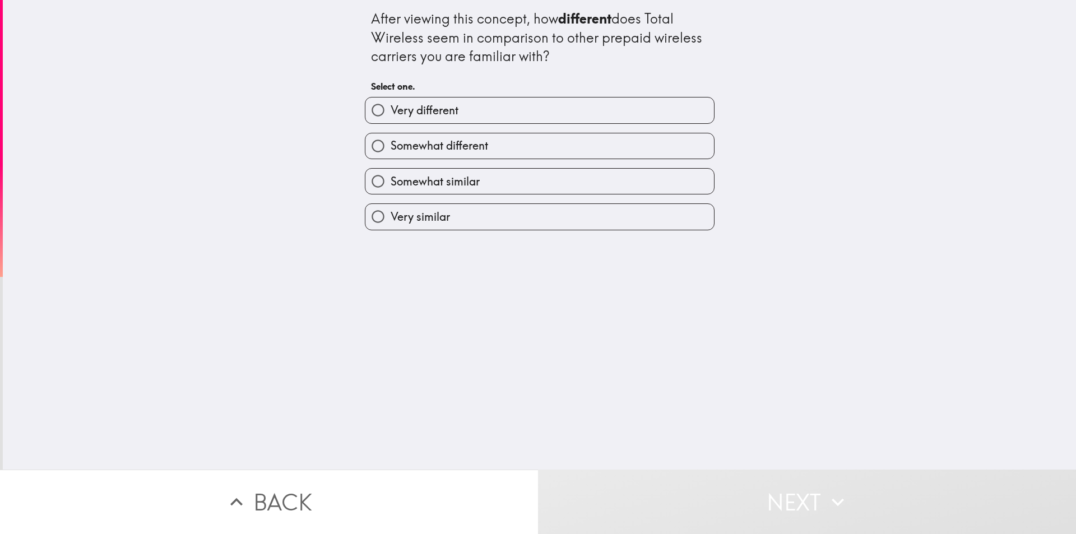
click at [391, 142] on span "Somewhat different" at bounding box center [440, 146] width 98 height 16
click at [388, 142] on input "Somewhat different" at bounding box center [377, 145] width 25 height 25
radio input "true"
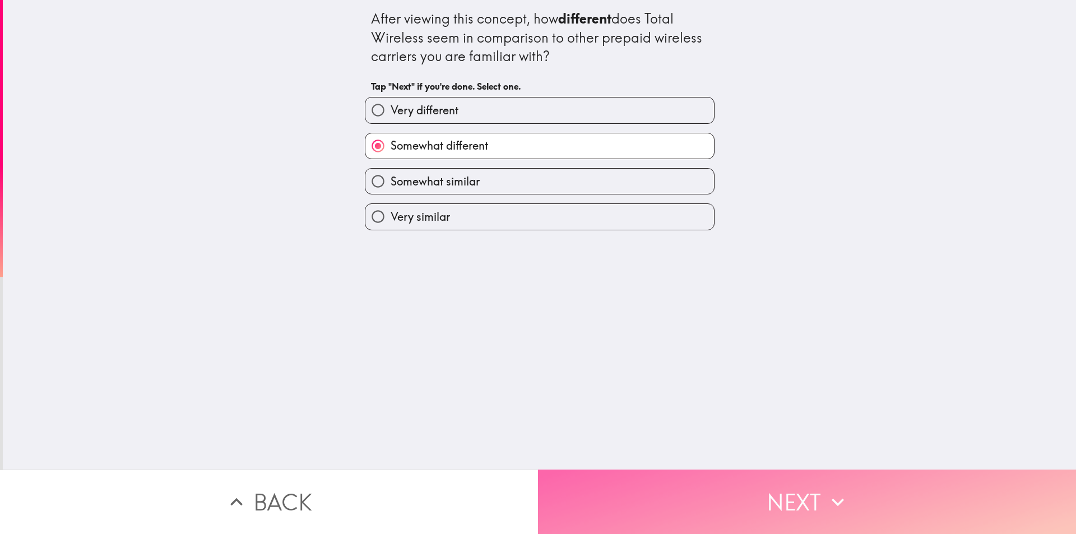
click at [733, 500] on button "Next" at bounding box center [807, 502] width 538 height 64
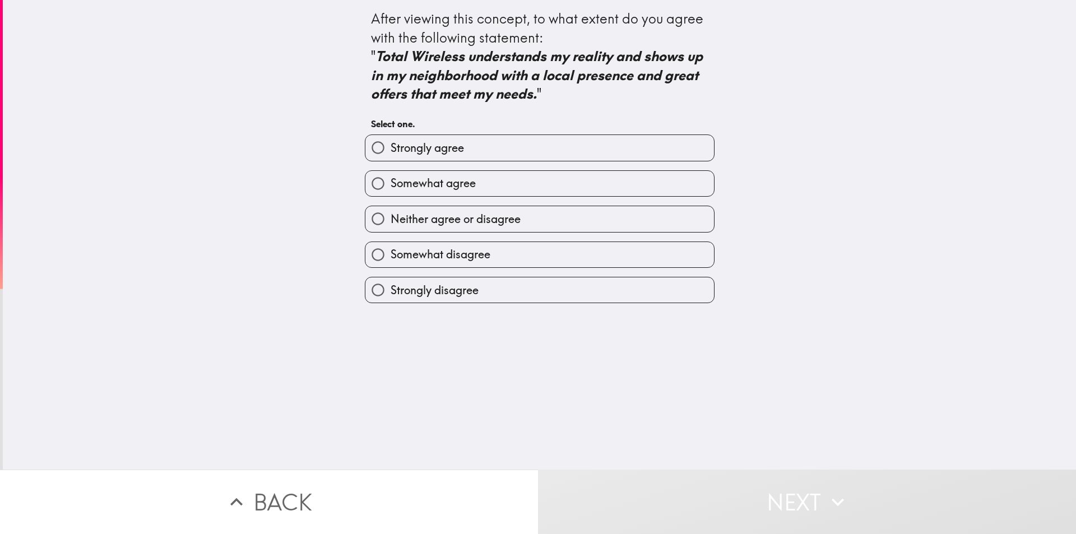
click at [392, 177] on span "Somewhat agree" at bounding box center [433, 183] width 85 height 16
click at [391, 177] on input "Somewhat agree" at bounding box center [377, 183] width 25 height 25
radio input "true"
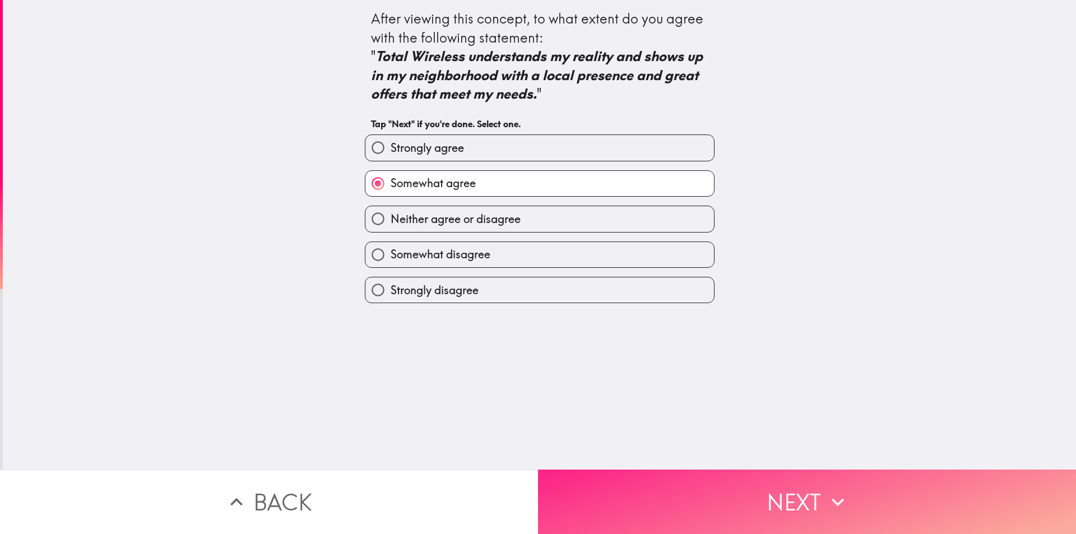
click at [758, 502] on button "Next" at bounding box center [807, 502] width 538 height 64
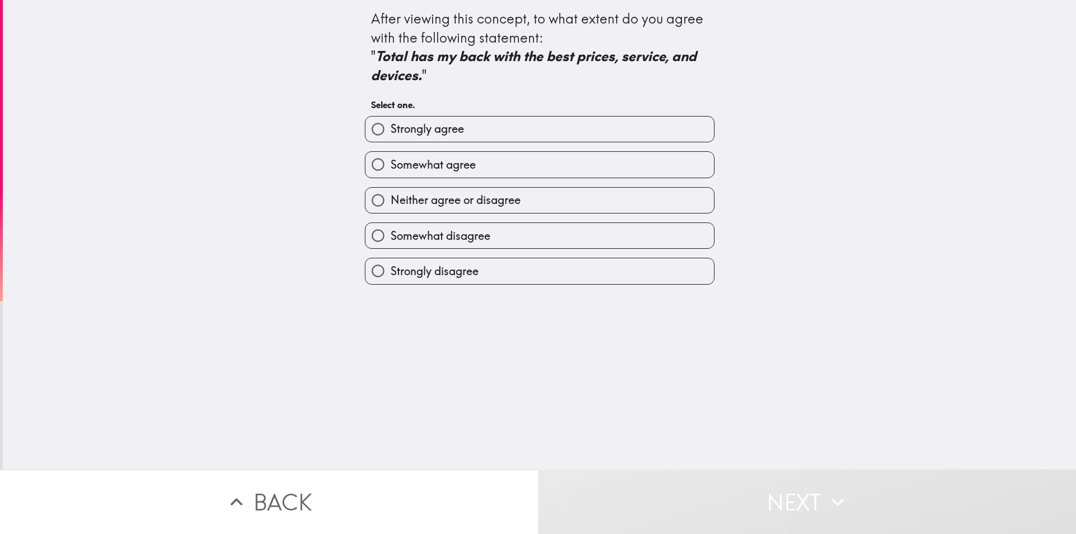
click at [414, 157] on span "Somewhat agree" at bounding box center [433, 165] width 85 height 16
click at [391, 156] on input "Somewhat agree" at bounding box center [377, 164] width 25 height 25
radio input "true"
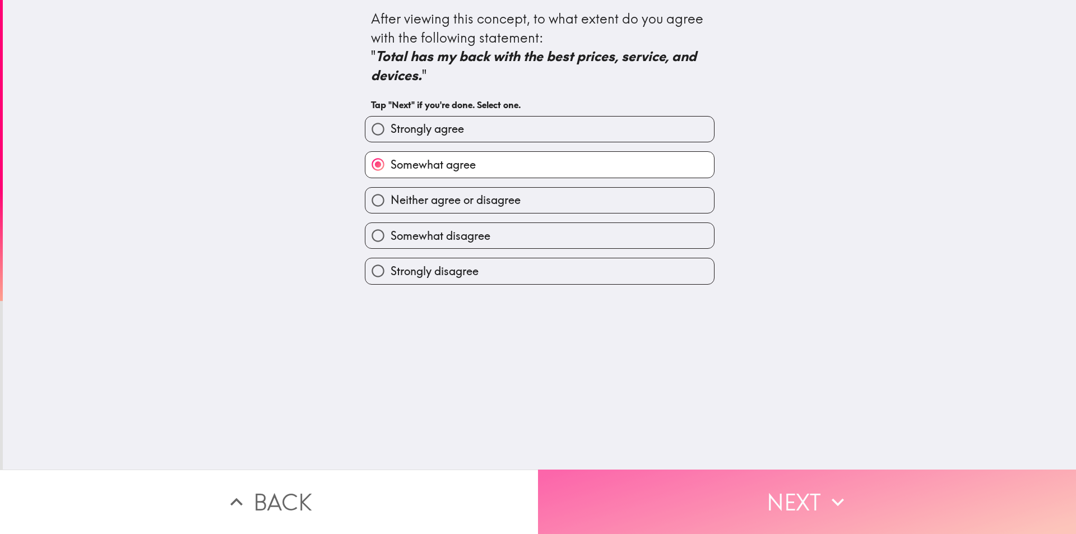
click at [722, 485] on button "Next" at bounding box center [807, 502] width 538 height 64
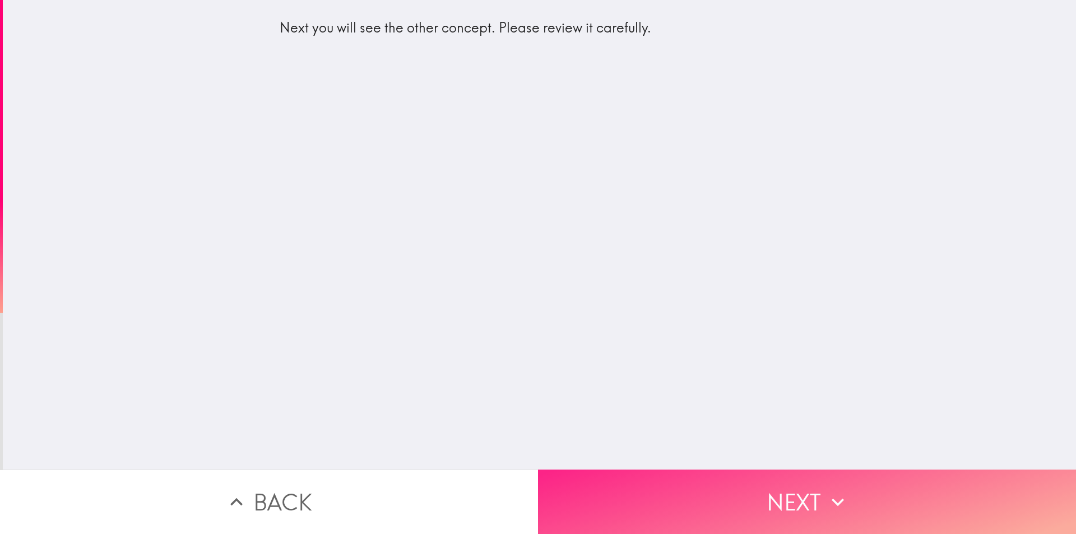
click at [739, 514] on button "Next" at bounding box center [807, 502] width 538 height 64
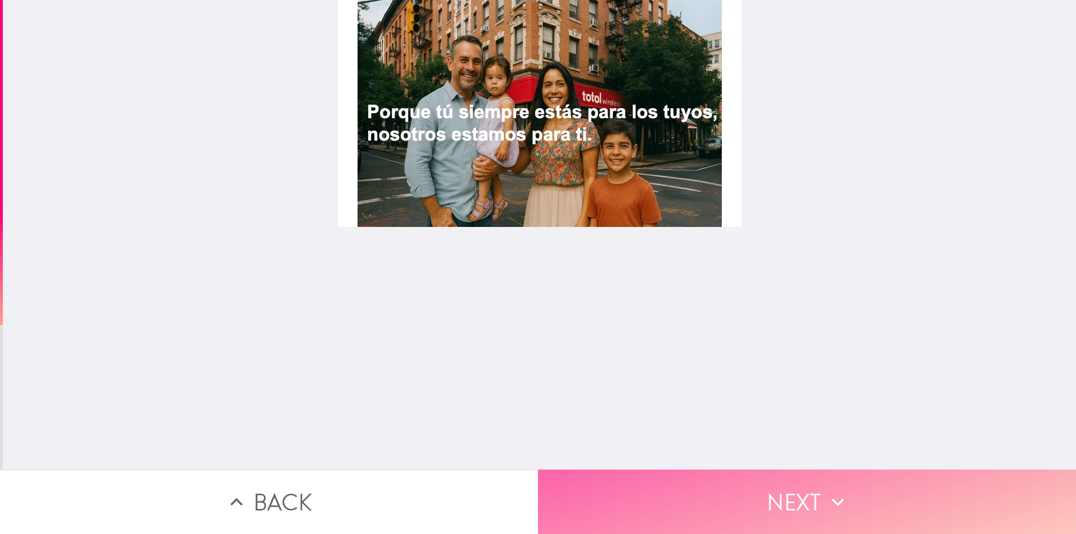
click at [841, 490] on icon "button" at bounding box center [838, 502] width 25 height 25
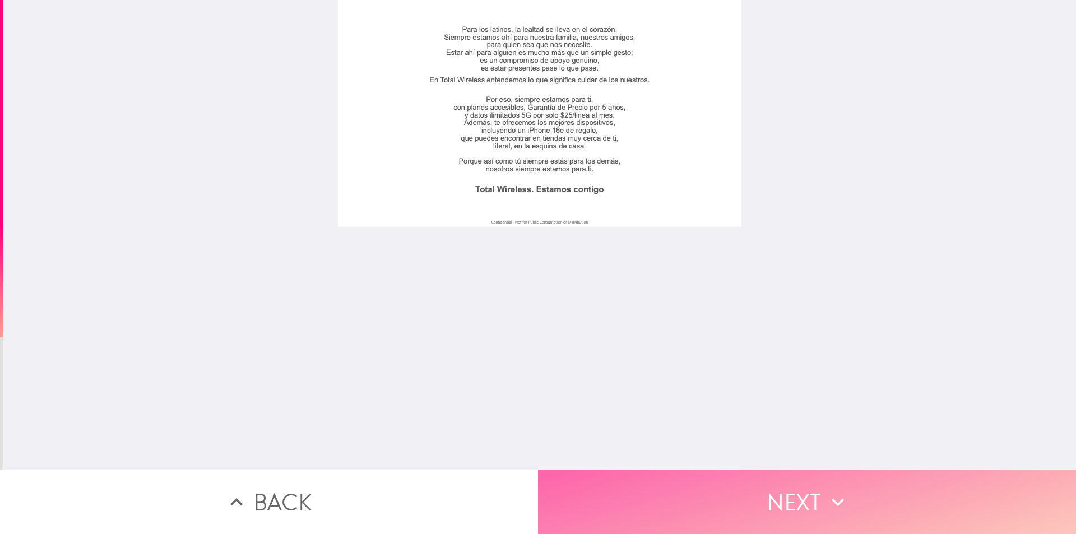
click at [786, 487] on button "Next" at bounding box center [807, 502] width 538 height 64
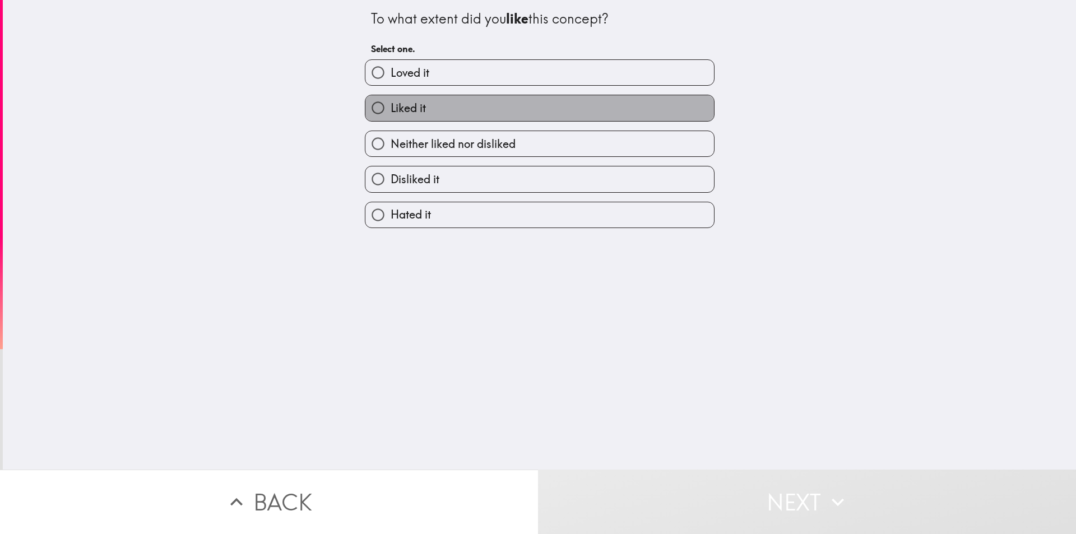
click at [396, 101] on span "Liked it" at bounding box center [408, 108] width 35 height 16
click at [391, 101] on input "Liked it" at bounding box center [377, 107] width 25 height 25
radio input "true"
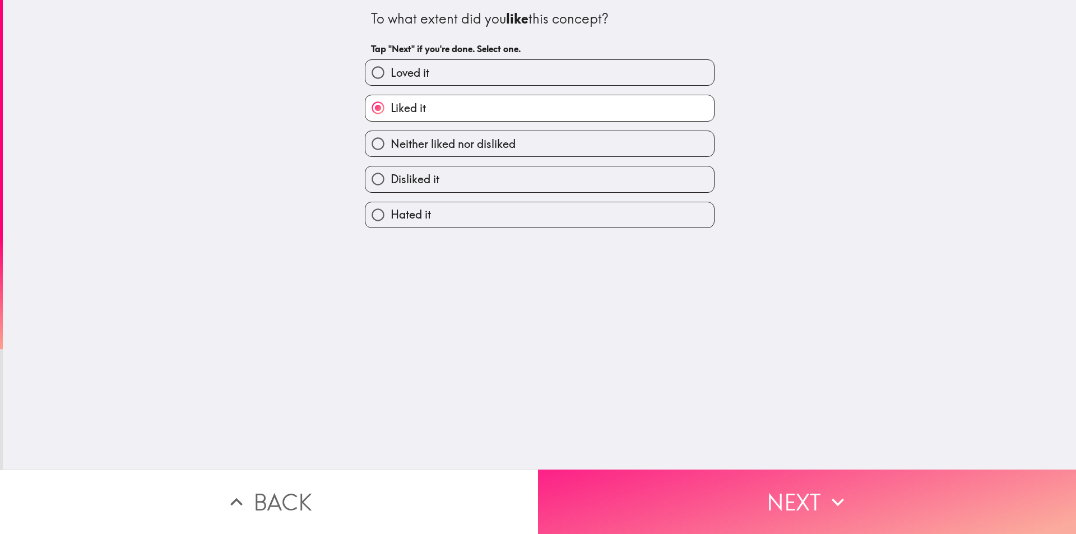
click at [717, 506] on button "Next" at bounding box center [807, 502] width 538 height 64
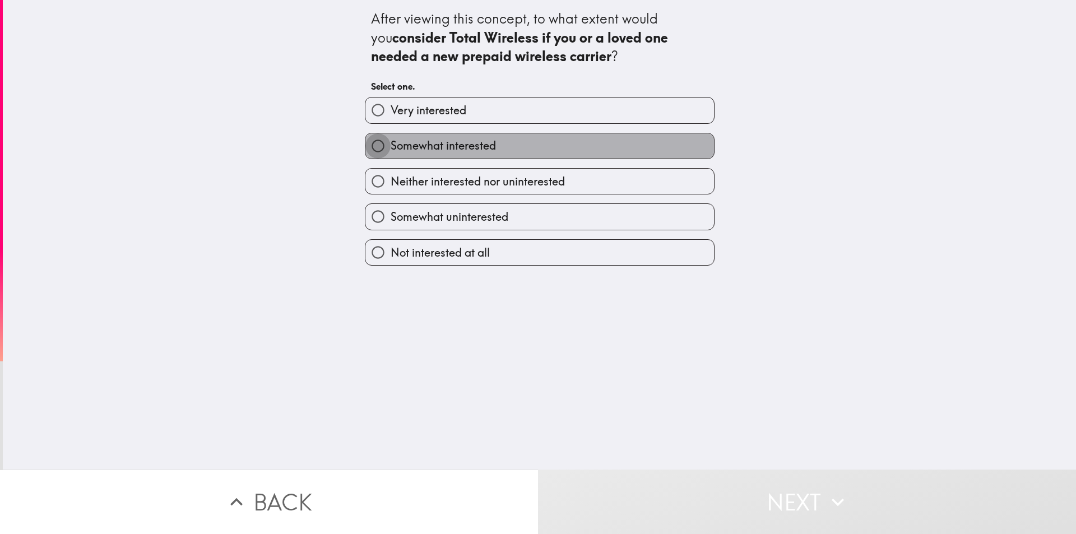
click at [365, 141] on input "Somewhat interested" at bounding box center [377, 145] width 25 height 25
radio input "true"
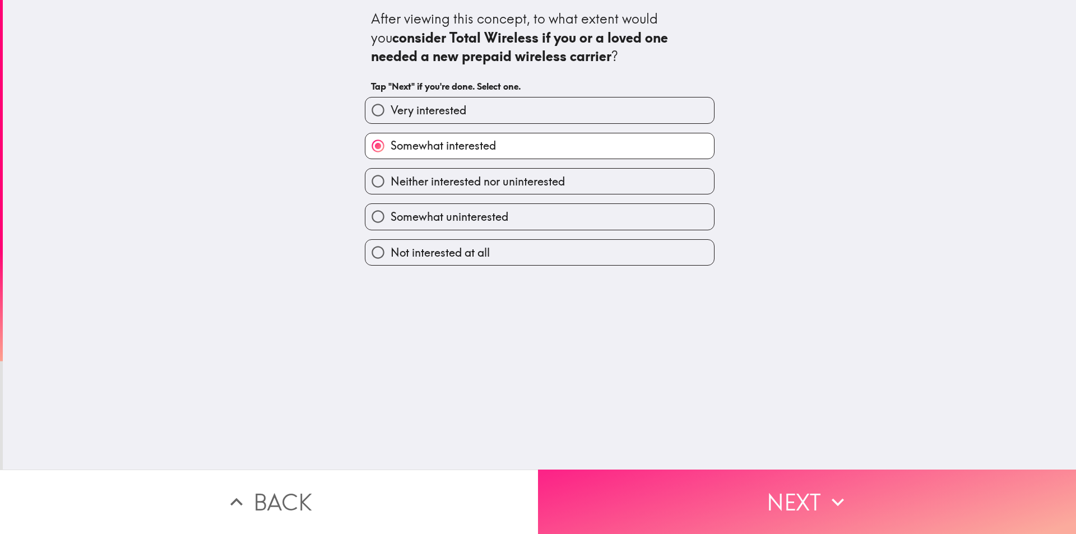
click at [705, 485] on button "Next" at bounding box center [807, 502] width 538 height 64
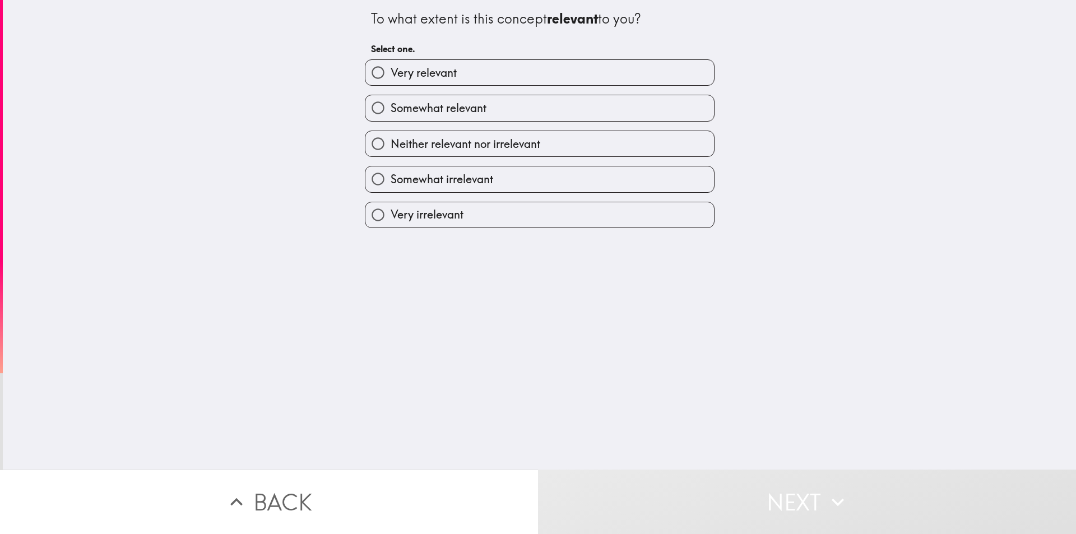
click at [391, 104] on span "Somewhat relevant" at bounding box center [439, 108] width 96 height 16
click at [385, 104] on input "Somewhat relevant" at bounding box center [377, 107] width 25 height 25
radio input "true"
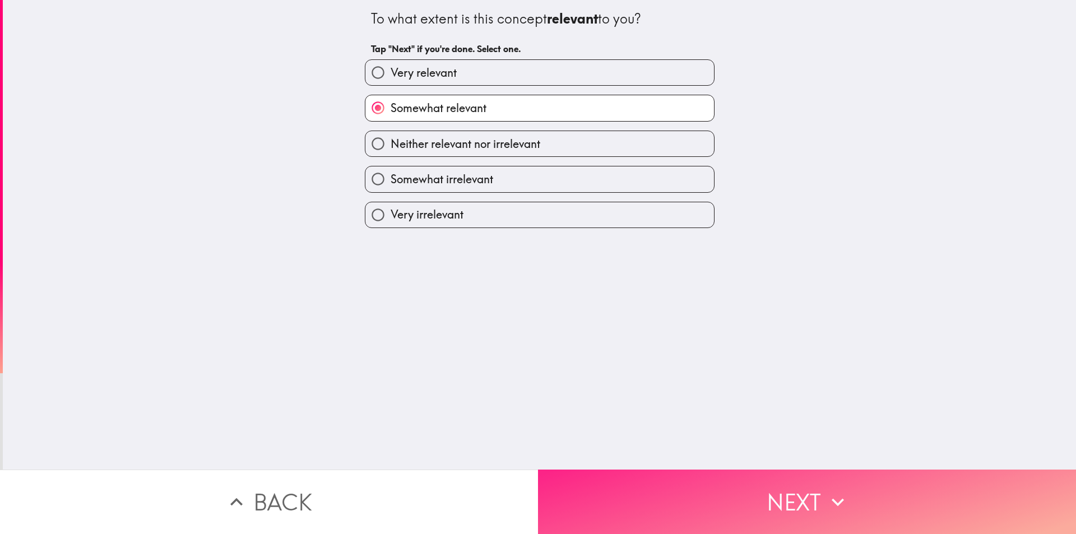
click at [752, 479] on button "Next" at bounding box center [807, 502] width 538 height 64
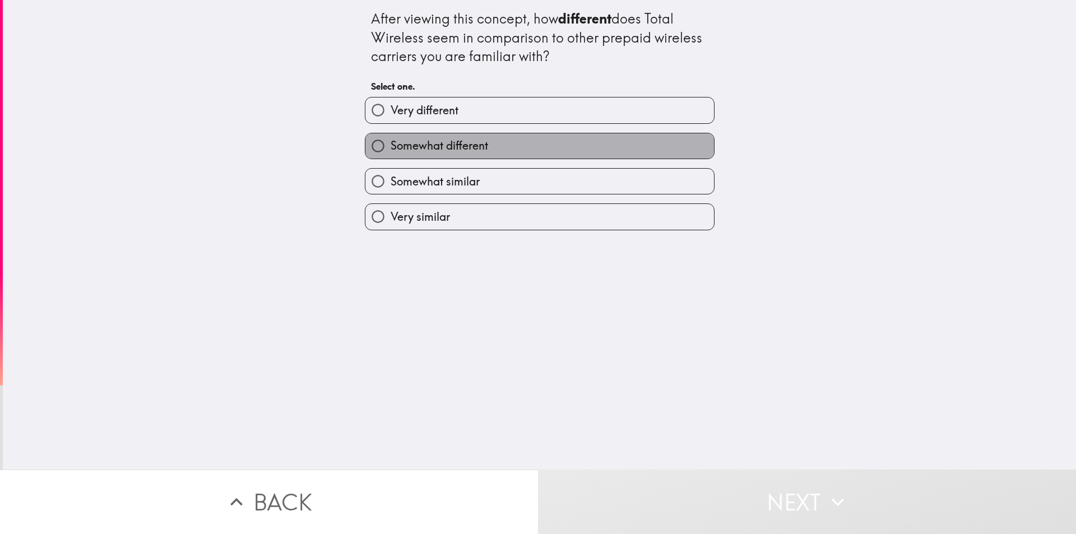
click at [433, 139] on span "Somewhat different" at bounding box center [440, 146] width 98 height 16
click at [391, 139] on input "Somewhat different" at bounding box center [377, 145] width 25 height 25
radio input "true"
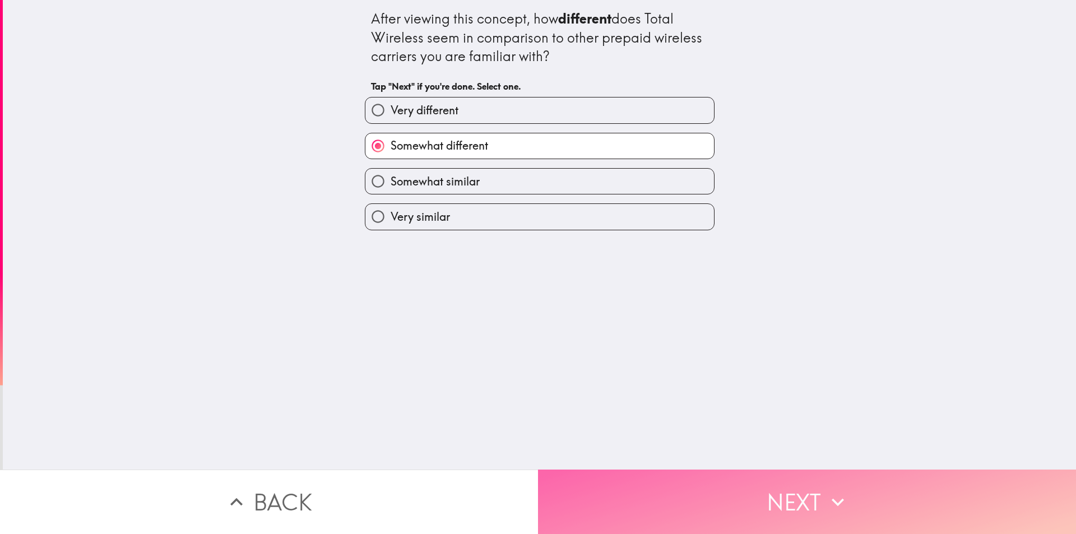
click at [746, 485] on button "Next" at bounding box center [807, 502] width 538 height 64
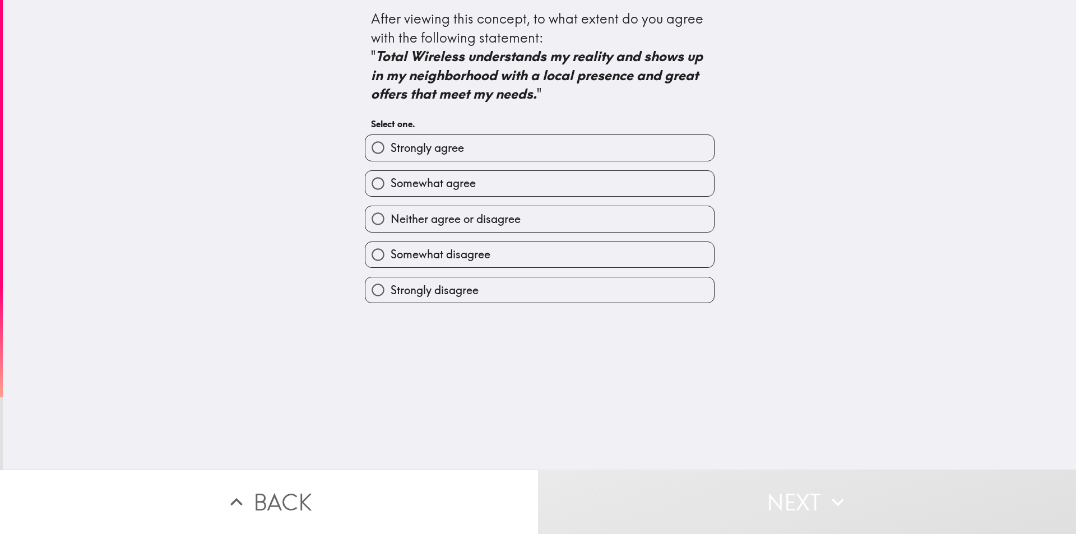
click at [424, 183] on span "Somewhat agree" at bounding box center [433, 183] width 85 height 16
click at [391, 183] on input "Somewhat agree" at bounding box center [377, 183] width 25 height 25
radio input "true"
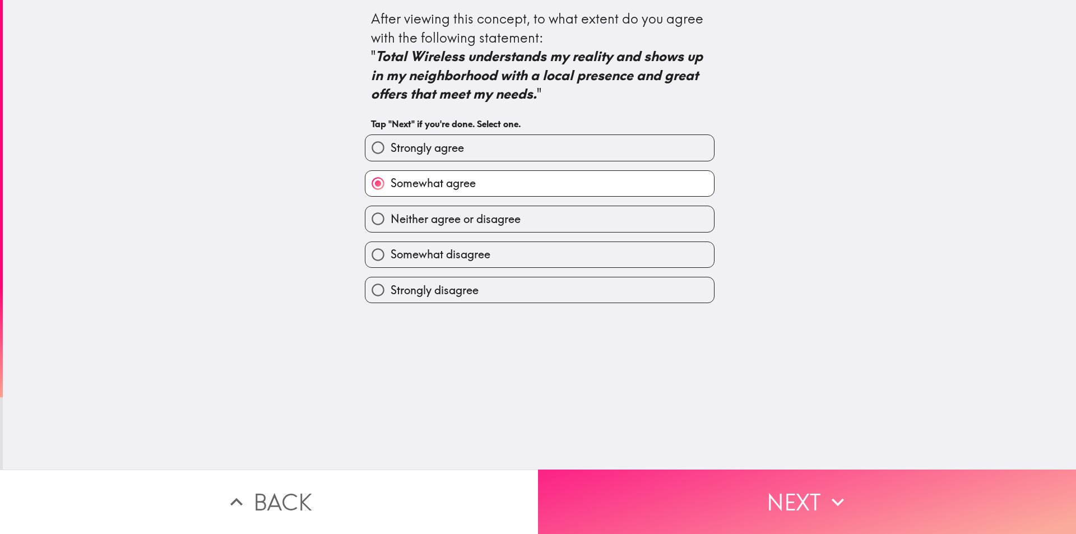
click at [702, 479] on button "Next" at bounding box center [807, 502] width 538 height 64
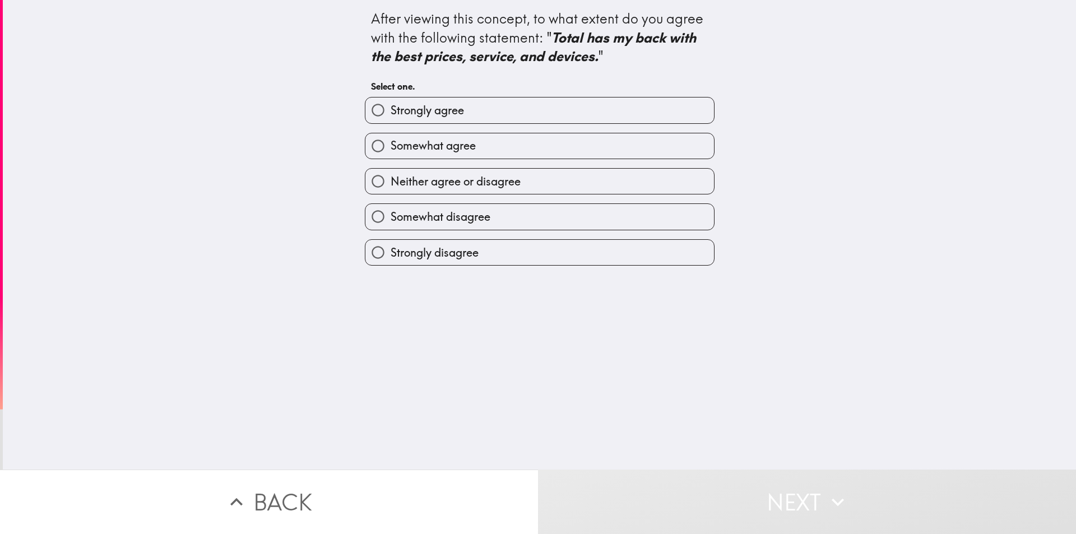
click at [394, 143] on span "Somewhat agree" at bounding box center [433, 146] width 85 height 16
click at [391, 143] on input "Somewhat agree" at bounding box center [377, 145] width 25 height 25
radio input "true"
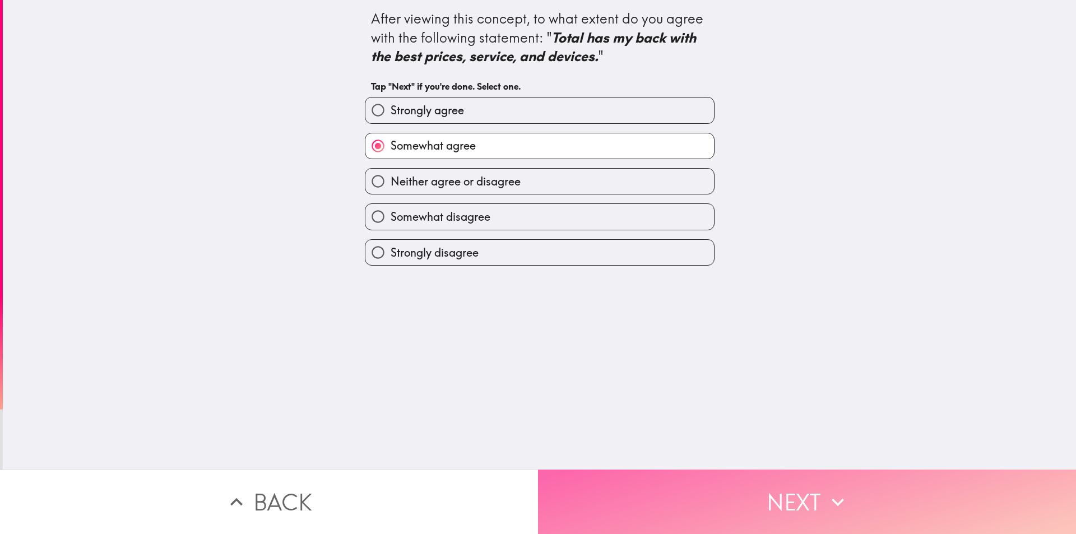
click at [748, 480] on button "Next" at bounding box center [807, 502] width 538 height 64
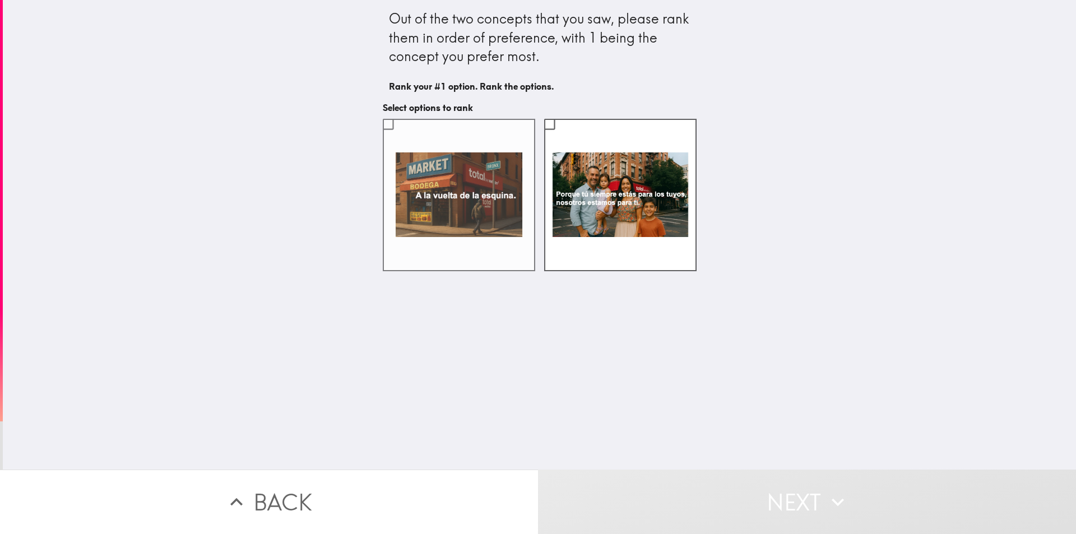
click at [494, 210] on label at bounding box center [459, 195] width 152 height 152
click at [401, 137] on input "checkbox" at bounding box center [388, 124] width 25 height 25
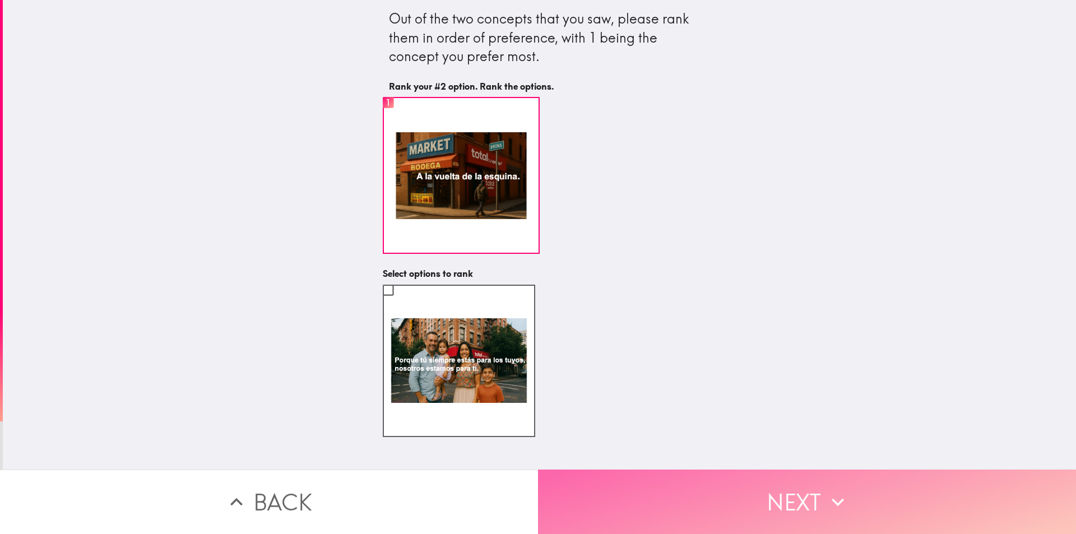
click at [744, 490] on button "Next" at bounding box center [807, 502] width 538 height 64
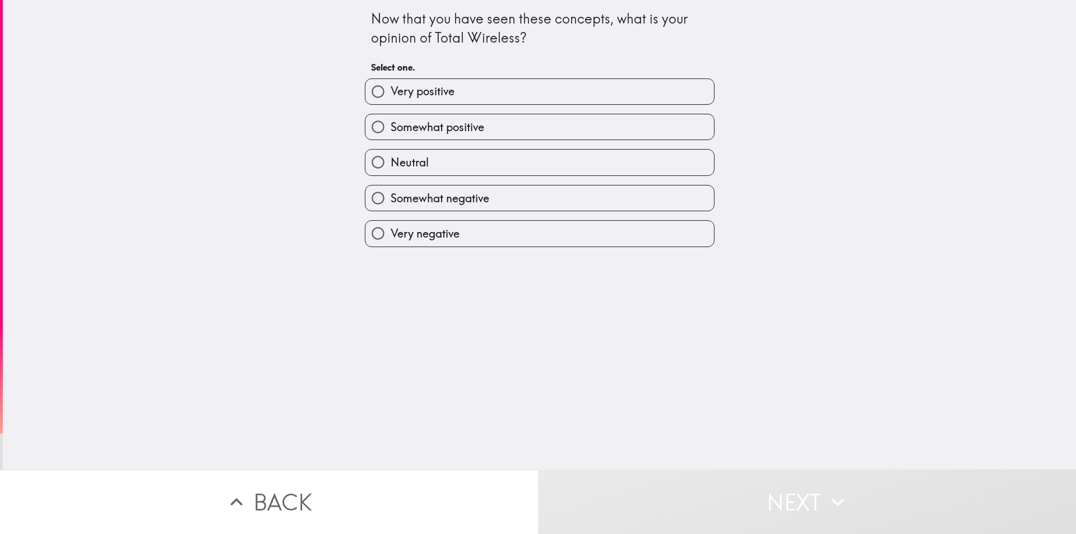
click at [432, 123] on span "Somewhat positive" at bounding box center [438, 127] width 94 height 16
click at [391, 123] on input "Somewhat positive" at bounding box center [377, 126] width 25 height 25
radio input "true"
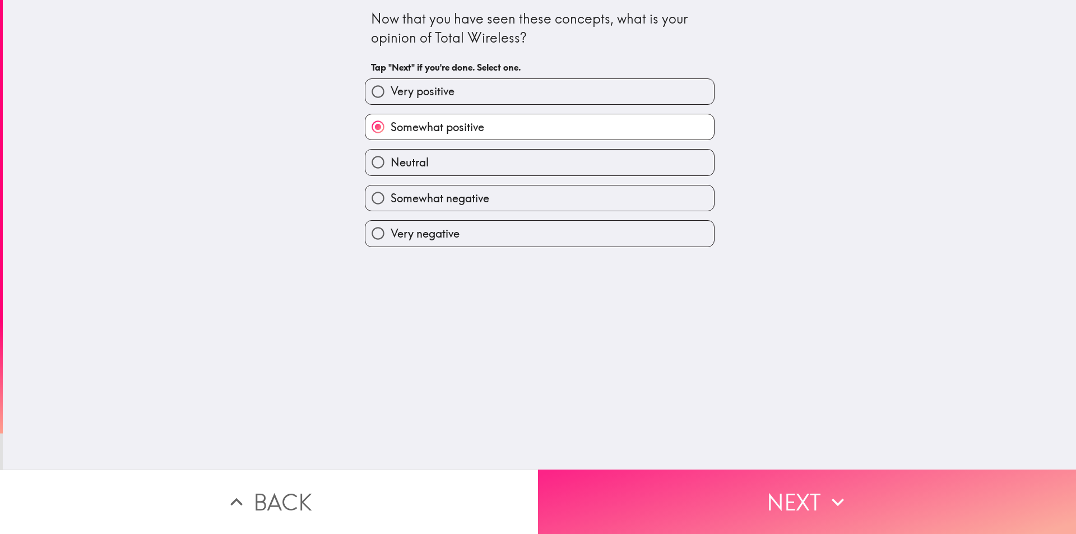
click at [787, 506] on button "Next" at bounding box center [807, 502] width 538 height 64
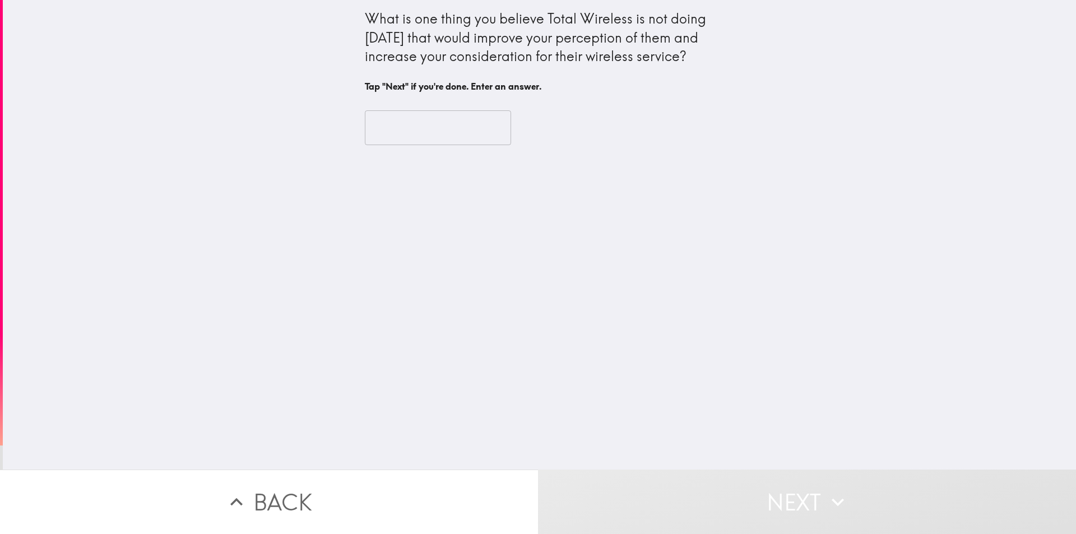
click at [425, 127] on input "text" at bounding box center [438, 127] width 146 height 35
click at [444, 240] on div "What is one thing you believe Total Wireless is not doing [DATE] that would imp…" at bounding box center [539, 235] width 1073 height 470
click at [429, 132] on input "text" at bounding box center [438, 127] width 146 height 35
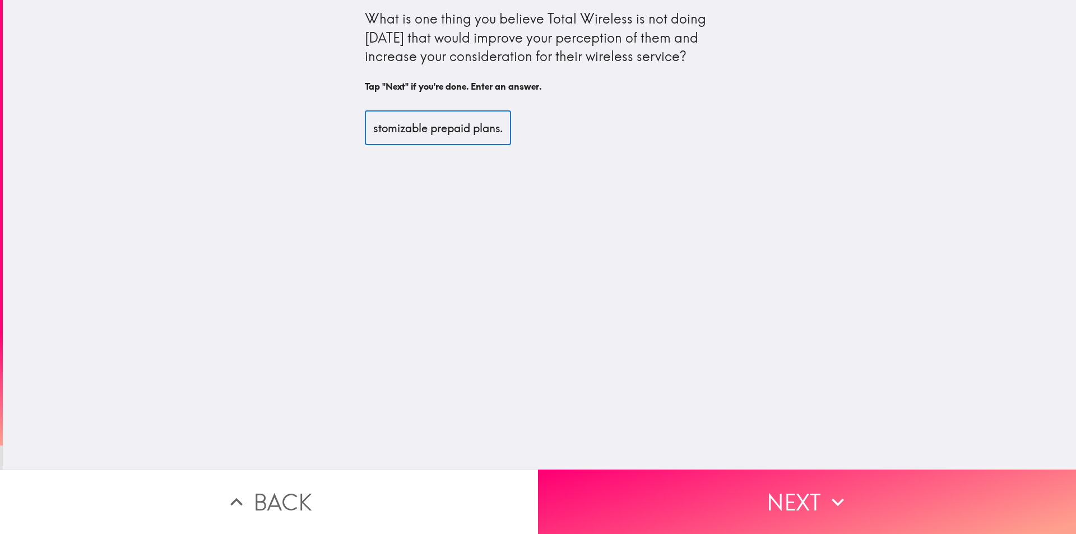
scroll to position [0, 145]
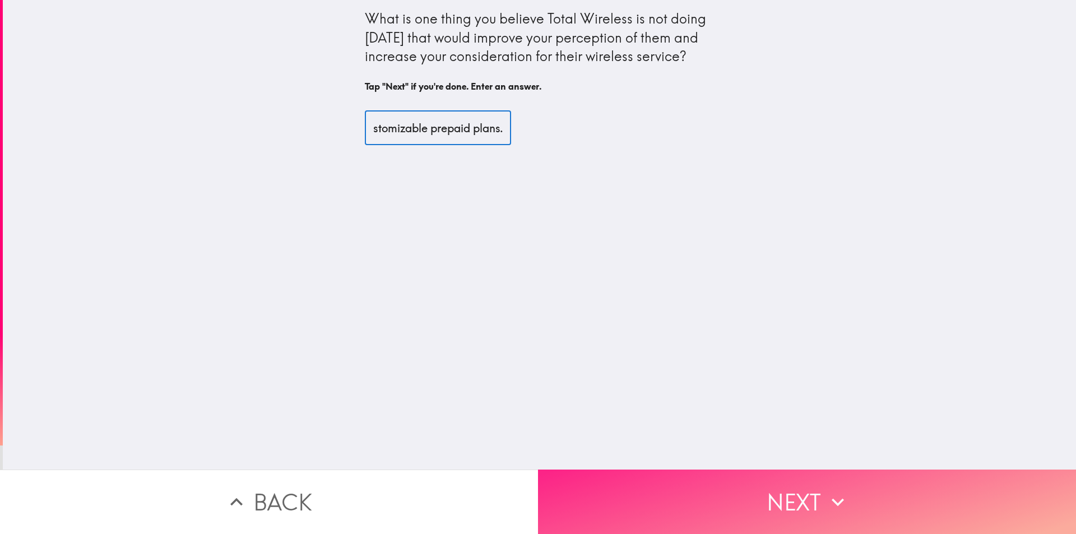
type input "Offer more flexible and customizable prepaid plans."
click at [723, 485] on button "Next" at bounding box center [807, 502] width 538 height 64
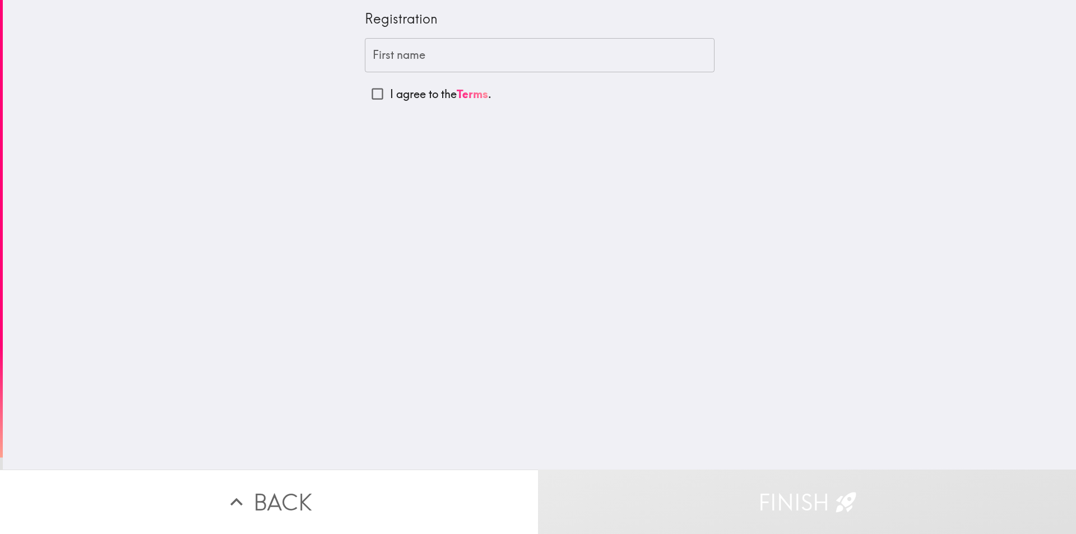
click at [387, 55] on input "First name" at bounding box center [540, 55] width 350 height 35
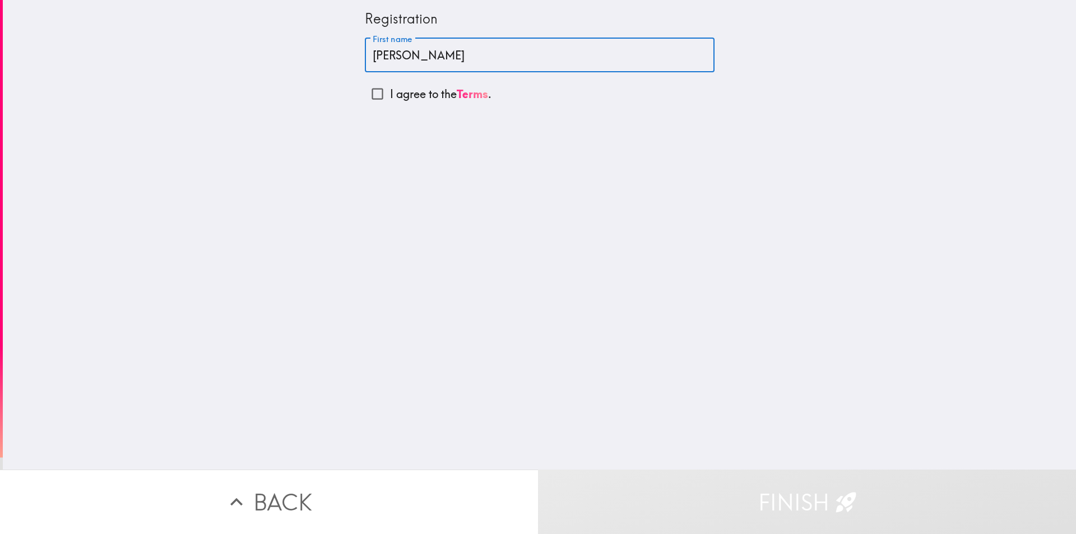
type input "[PERSON_NAME]"
click at [367, 94] on input "I agree to the Terms ." at bounding box center [377, 93] width 25 height 25
checkbox input "true"
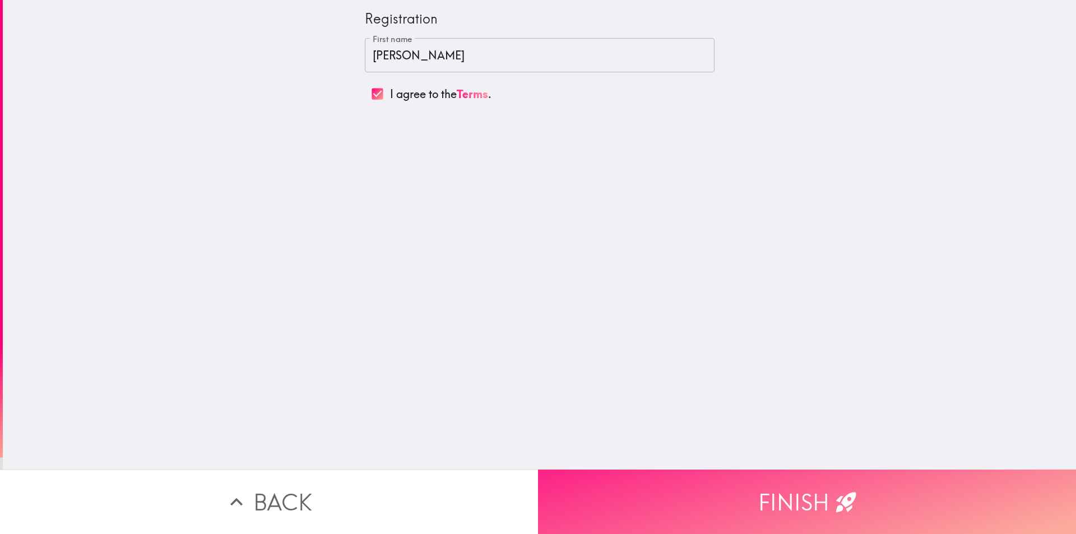
click at [757, 494] on button "Finish" at bounding box center [807, 502] width 538 height 64
